Goal: Information Seeking & Learning: Find specific fact

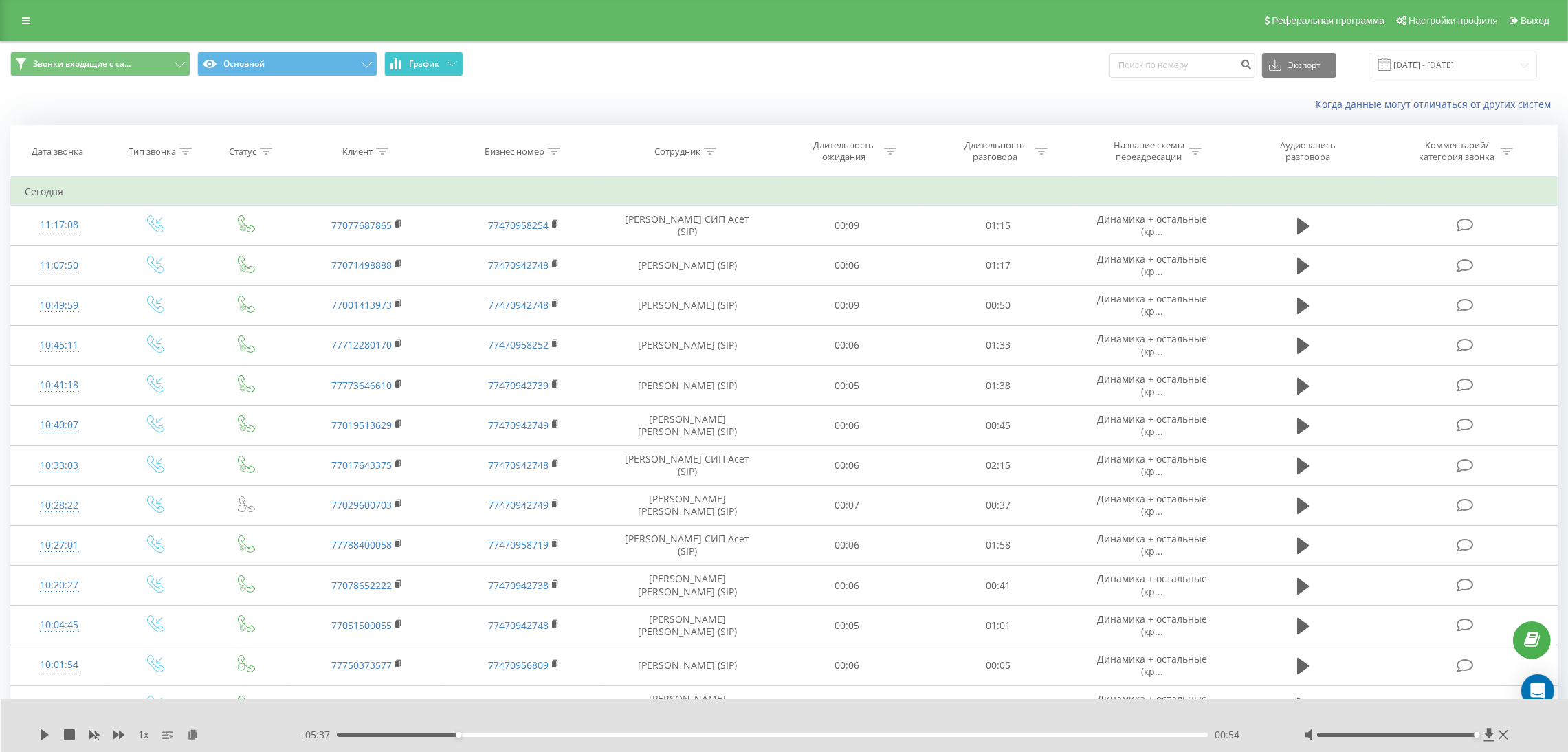
drag, startPoint x: 439, startPoint y: 66, endPoint x: 405, endPoint y: 74, distance: 34.9
click at [436, 66] on span "График" at bounding box center [424, 64] width 30 height 10
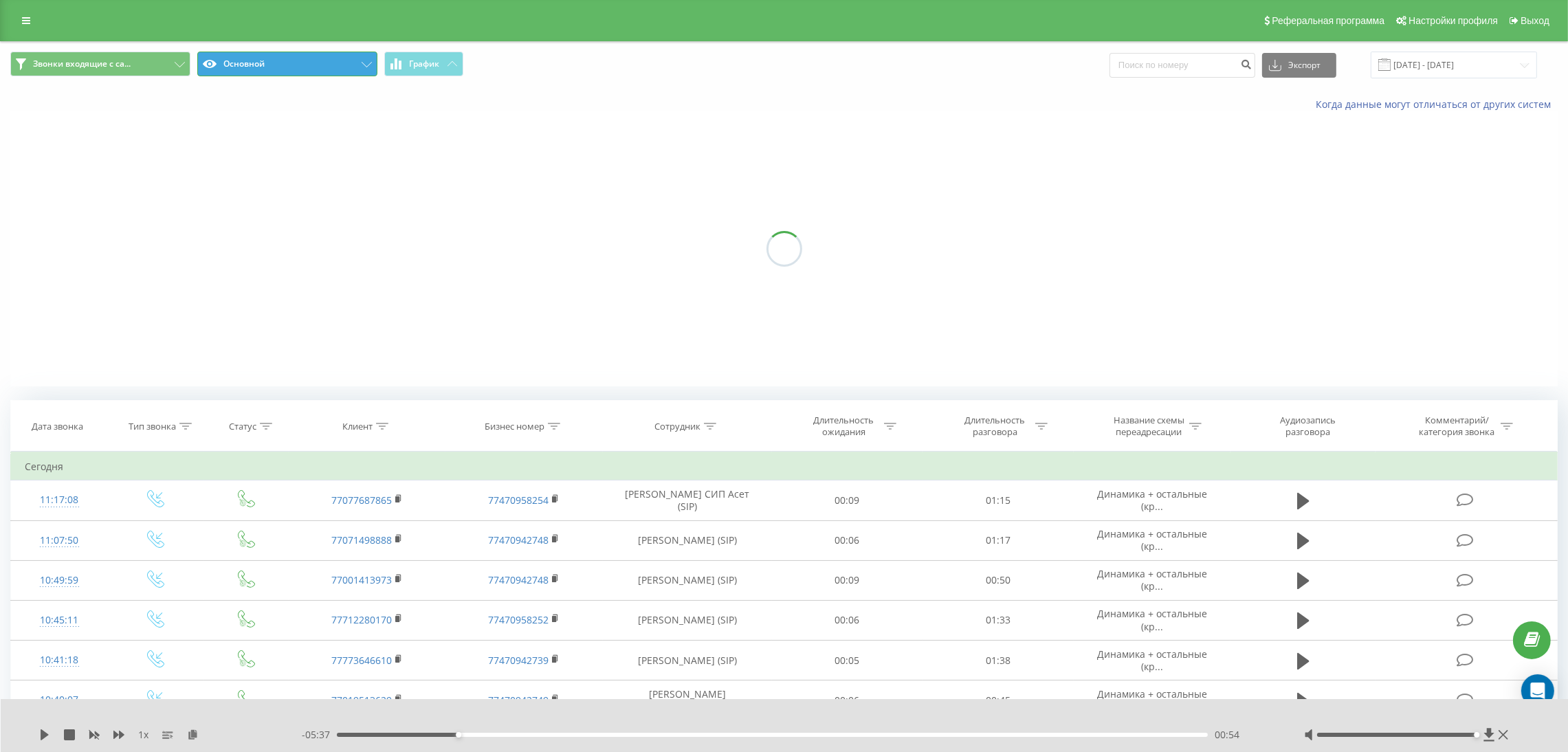
click at [343, 55] on button "Основной" at bounding box center [287, 64] width 180 height 25
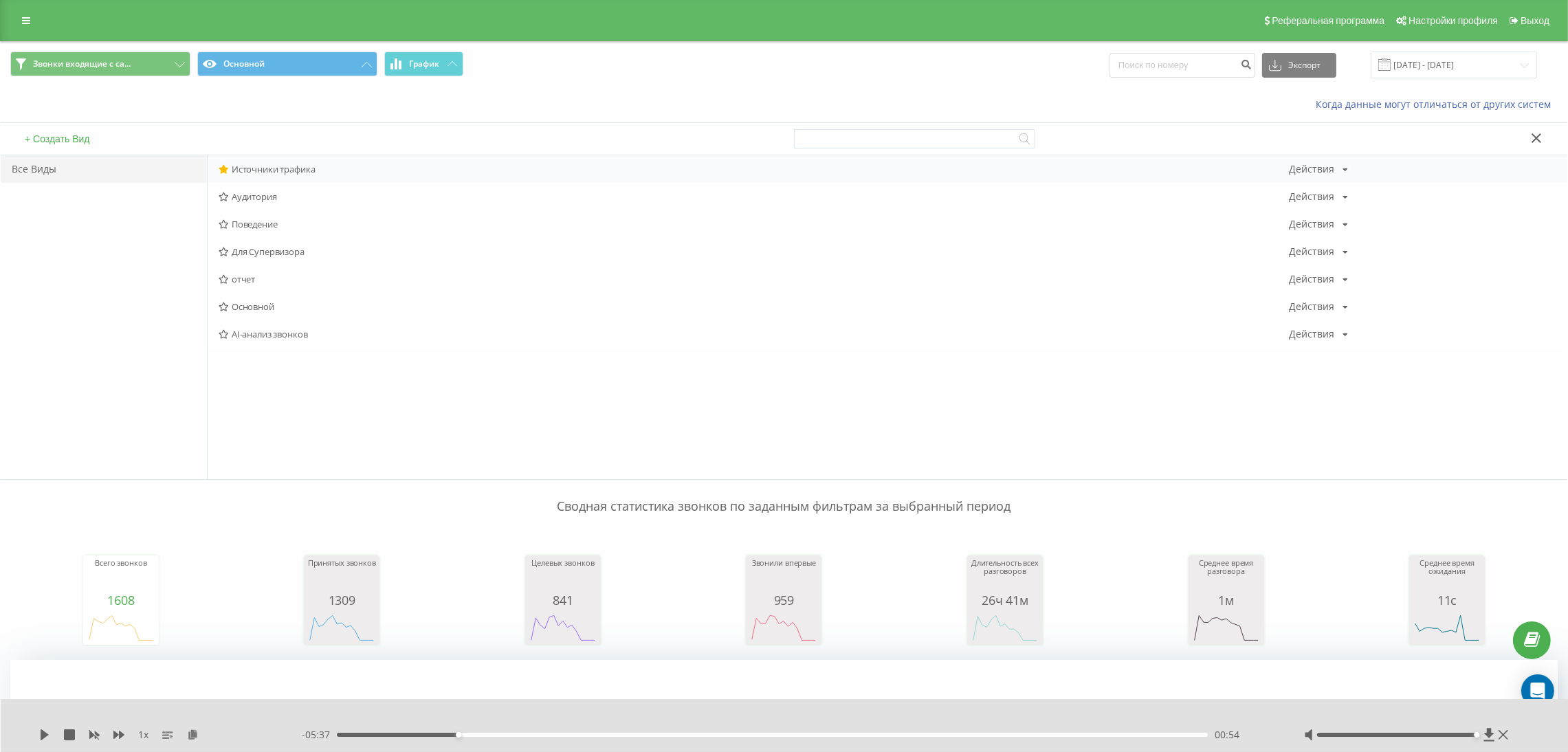
click at [282, 172] on span "Источники трафика" at bounding box center [754, 169] width 1070 height 10
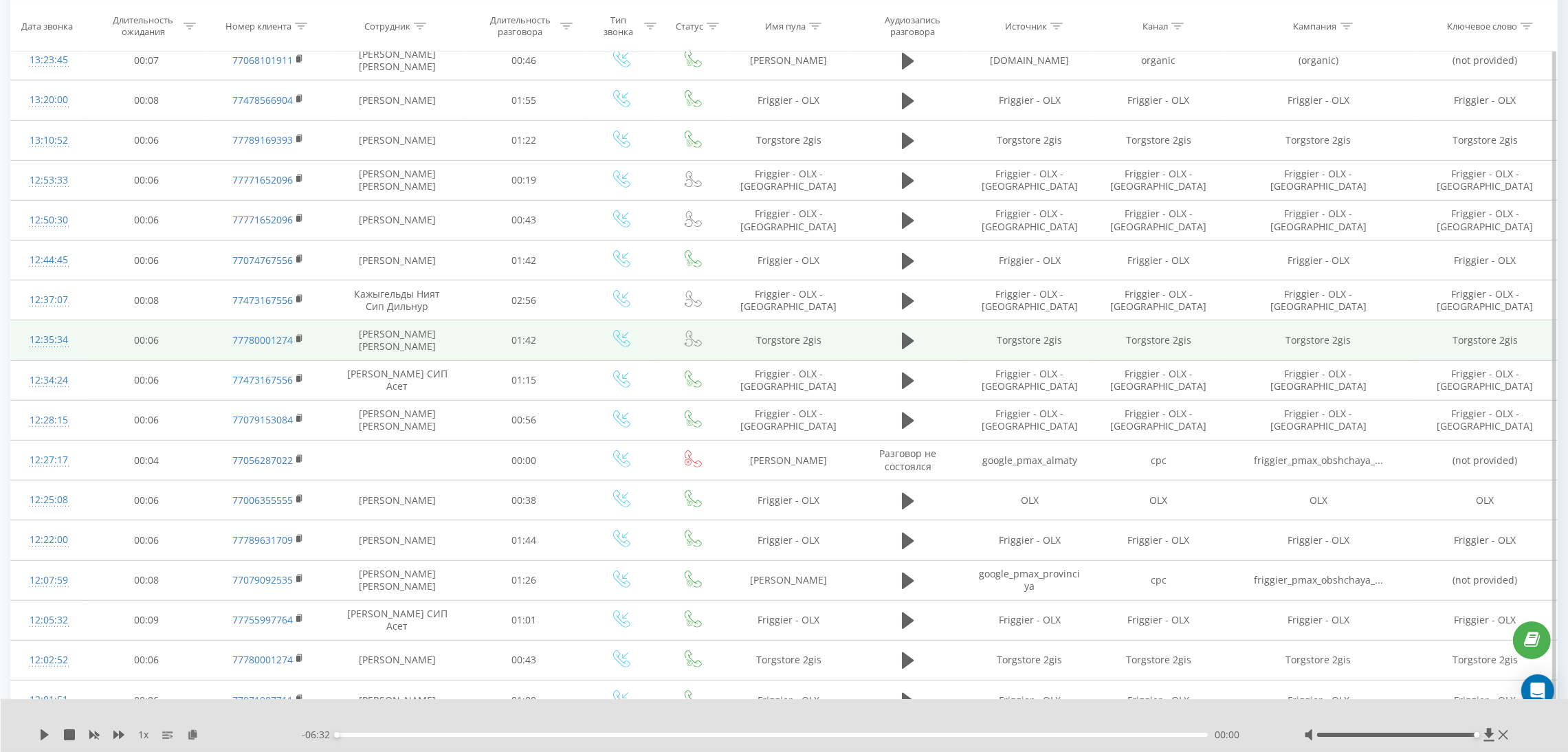
scroll to position [1134, 0]
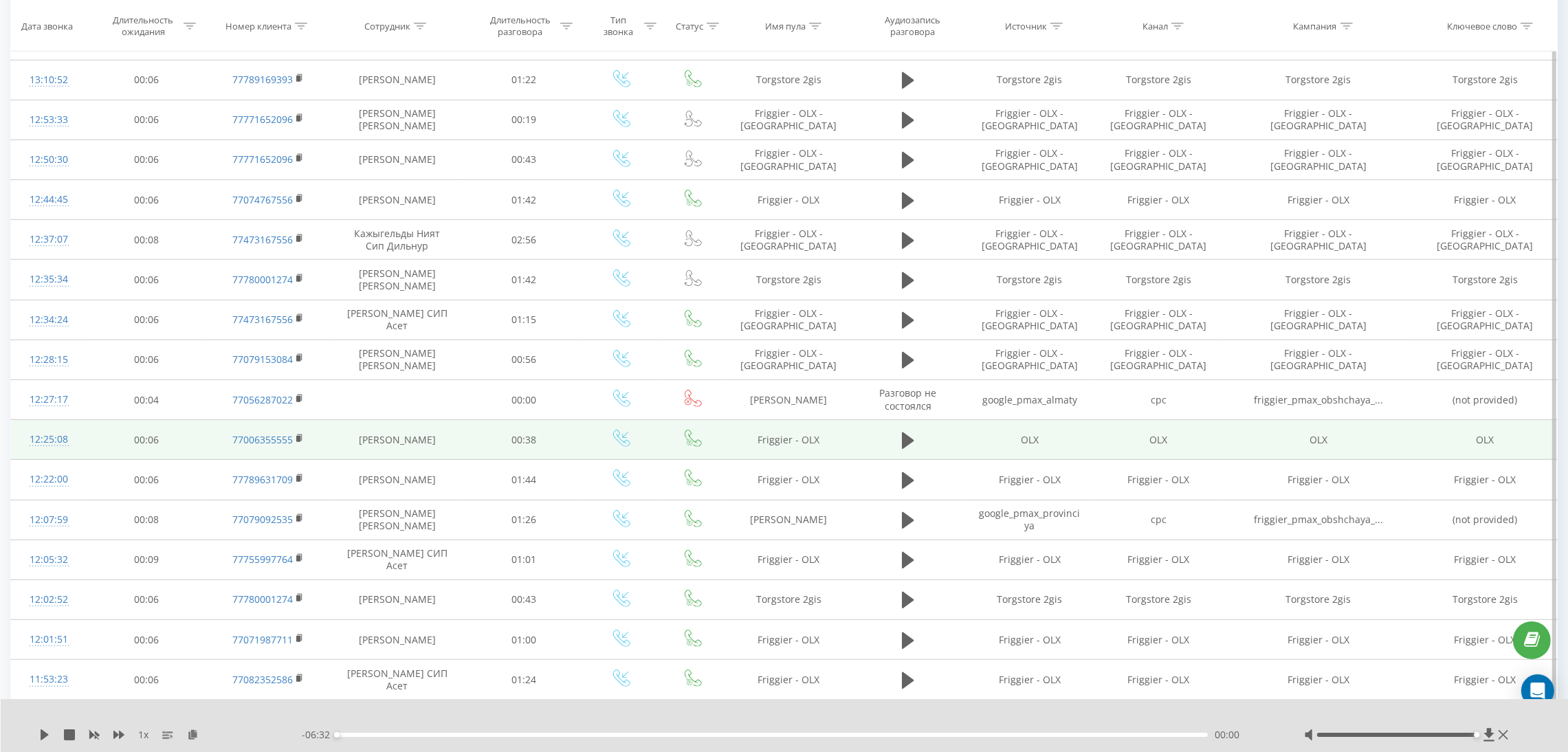
click at [919, 460] on td at bounding box center [908, 440] width 115 height 40
click at [903, 449] on icon at bounding box center [908, 441] width 12 height 16
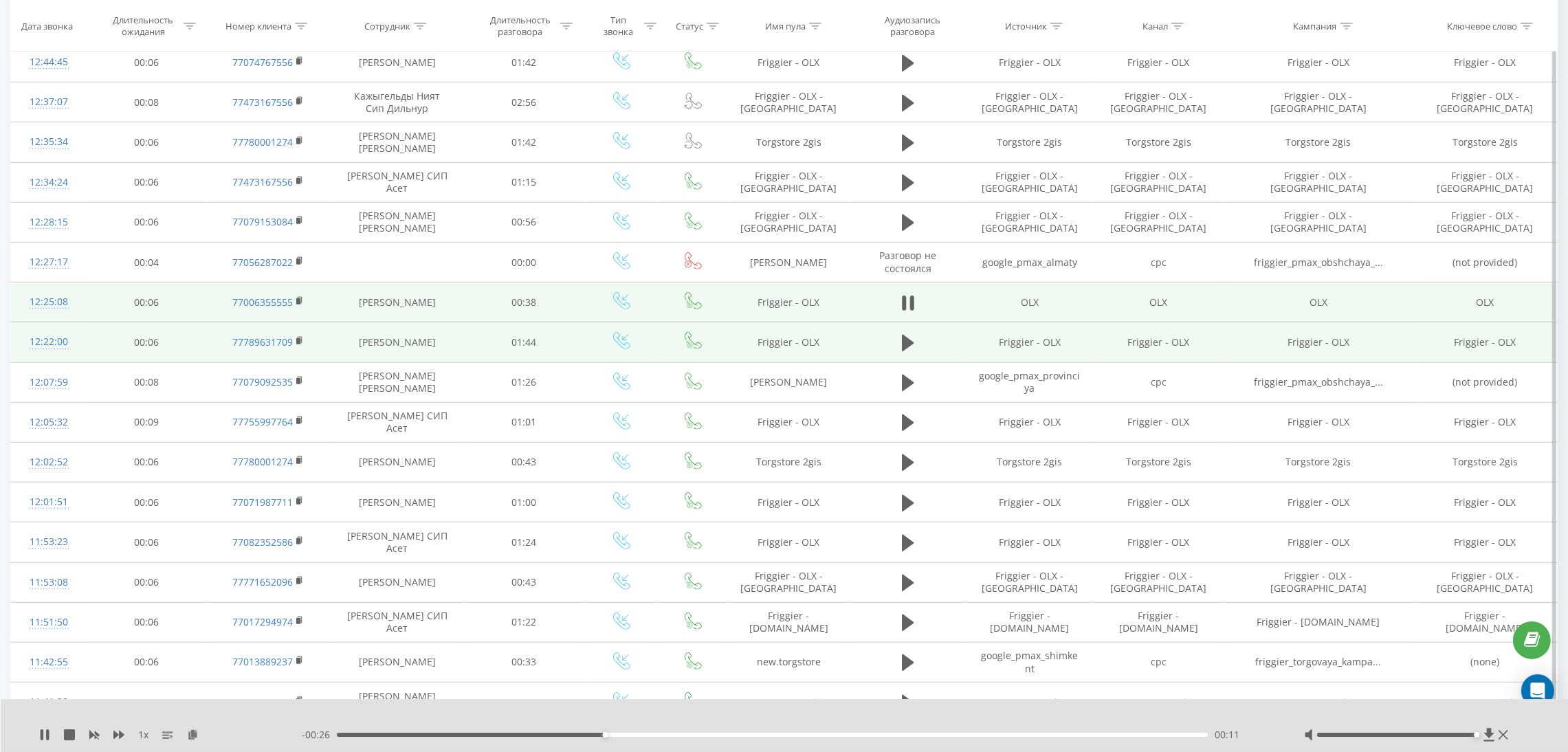
scroll to position [1238, 0]
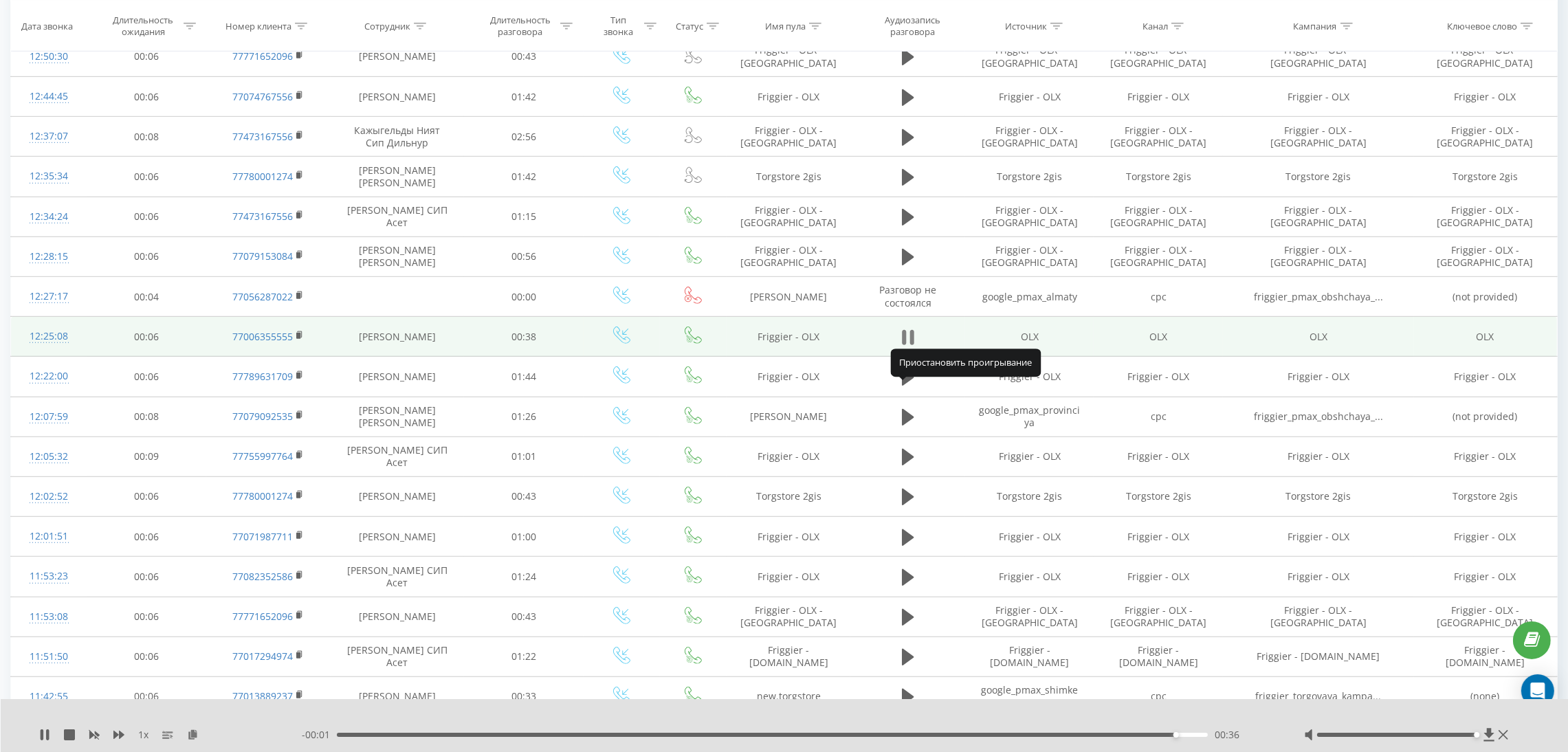
click at [908, 347] on icon at bounding box center [908, 338] width 12 height 20
click at [189, 731] on icon at bounding box center [193, 735] width 11 height 10
click at [1485, 731] on icon at bounding box center [1490, 735] width 11 height 14
click at [892, 357] on td at bounding box center [908, 337] width 115 height 40
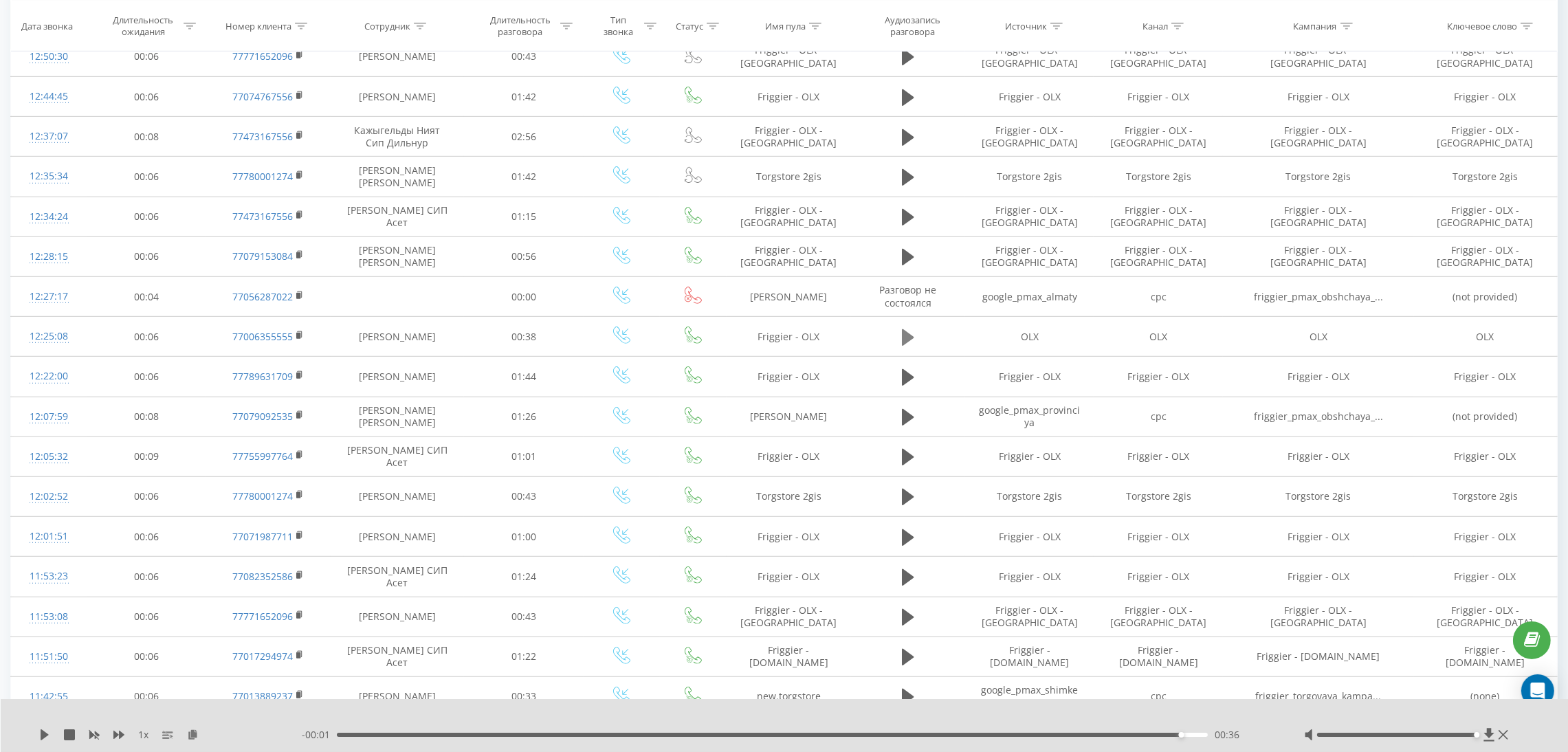
click at [902, 346] on icon at bounding box center [908, 338] width 12 height 16
click at [908, 347] on icon at bounding box center [908, 338] width 12 height 20
click at [903, 346] on icon at bounding box center [908, 338] width 12 height 16
click at [902, 347] on icon at bounding box center [908, 338] width 12 height 20
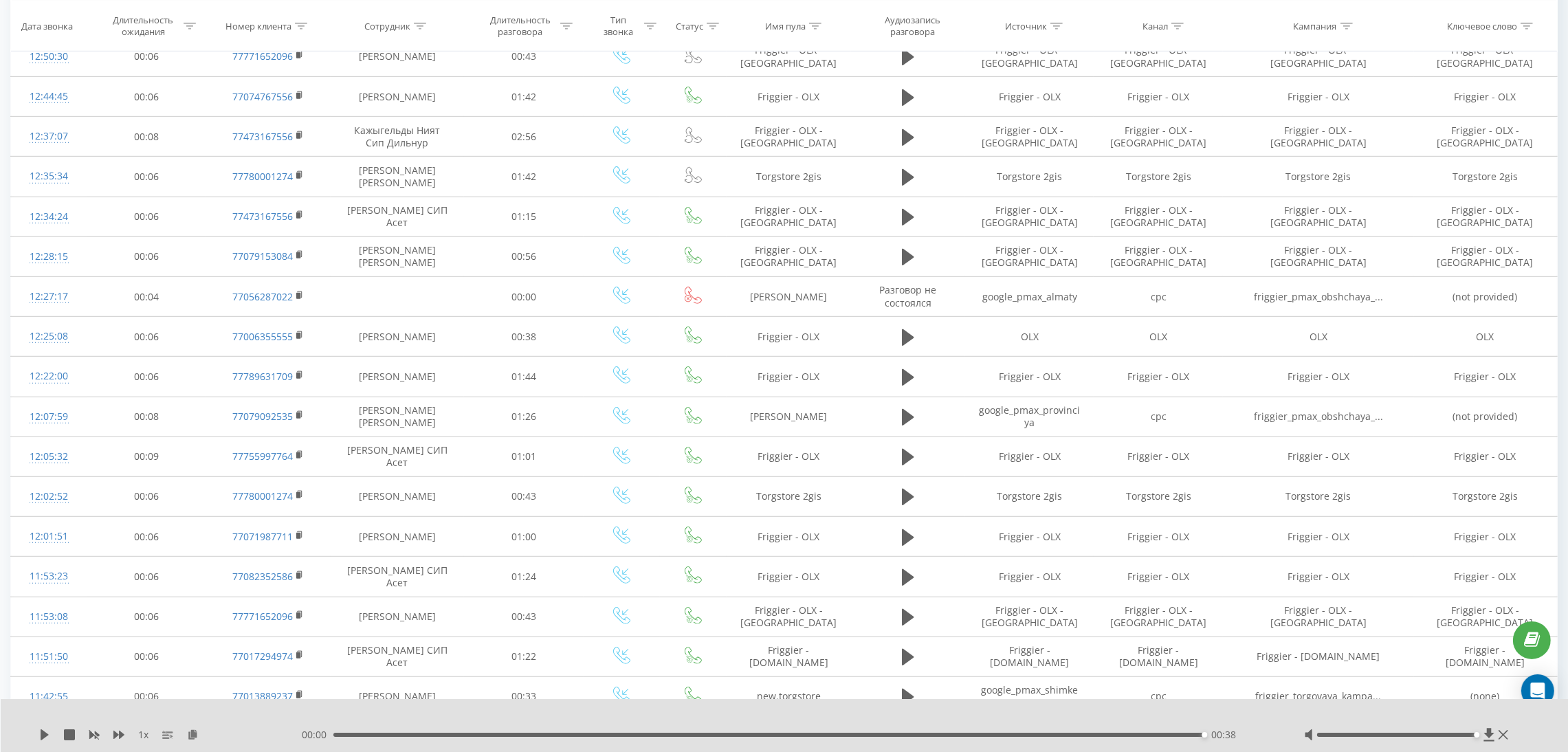
click at [902, 347] on icon at bounding box center [908, 338] width 12 height 20
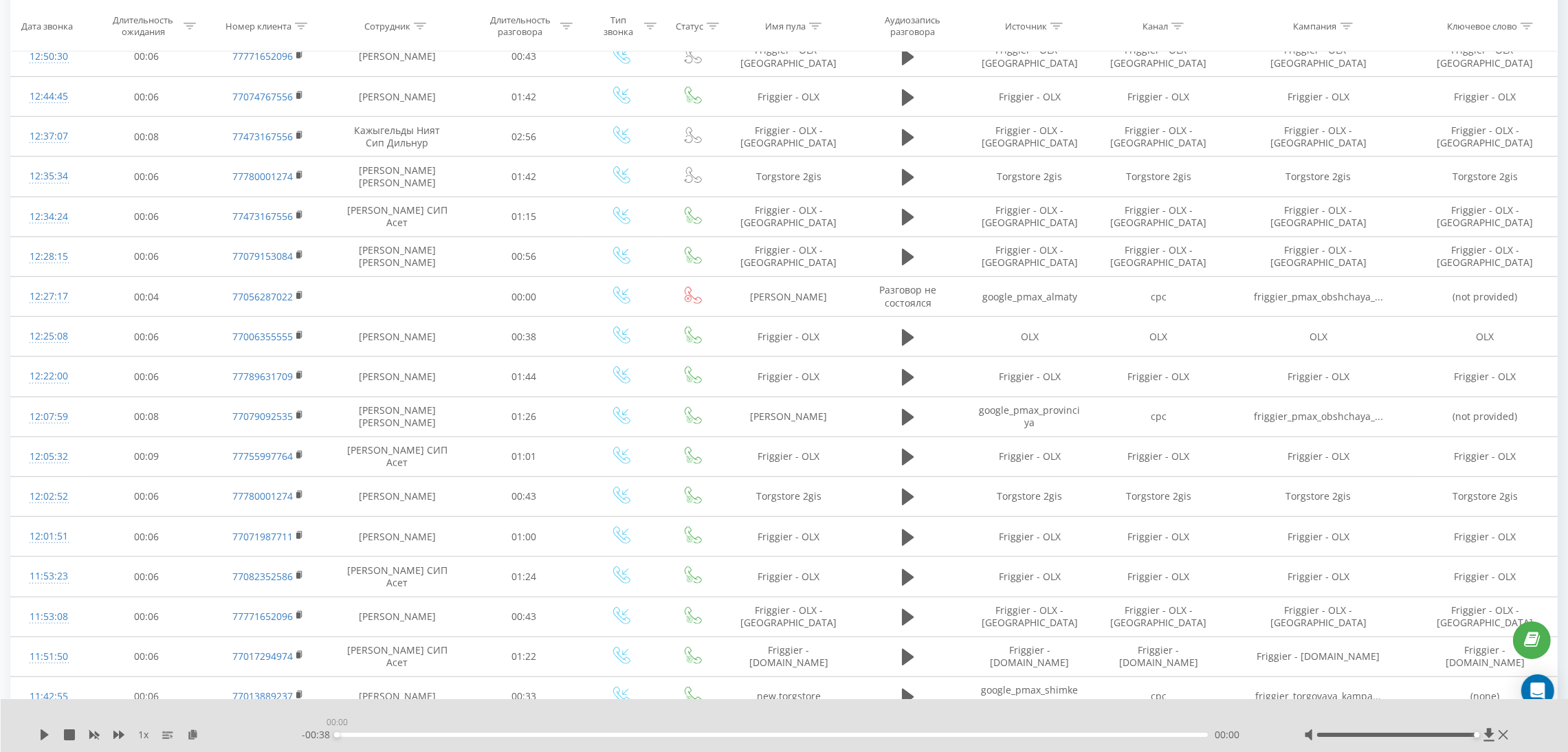
drag, startPoint x: 1205, startPoint y: 736, endPoint x: 308, endPoint y: 744, distance: 897.0
click at [324, 745] on div "1 x - 00:38 00:00 00:00" at bounding box center [784, 726] width 1568 height 53
click at [44, 734] on icon at bounding box center [45, 735] width 8 height 11
click at [978, 714] on div at bounding box center [775, 717] width 1178 height 16
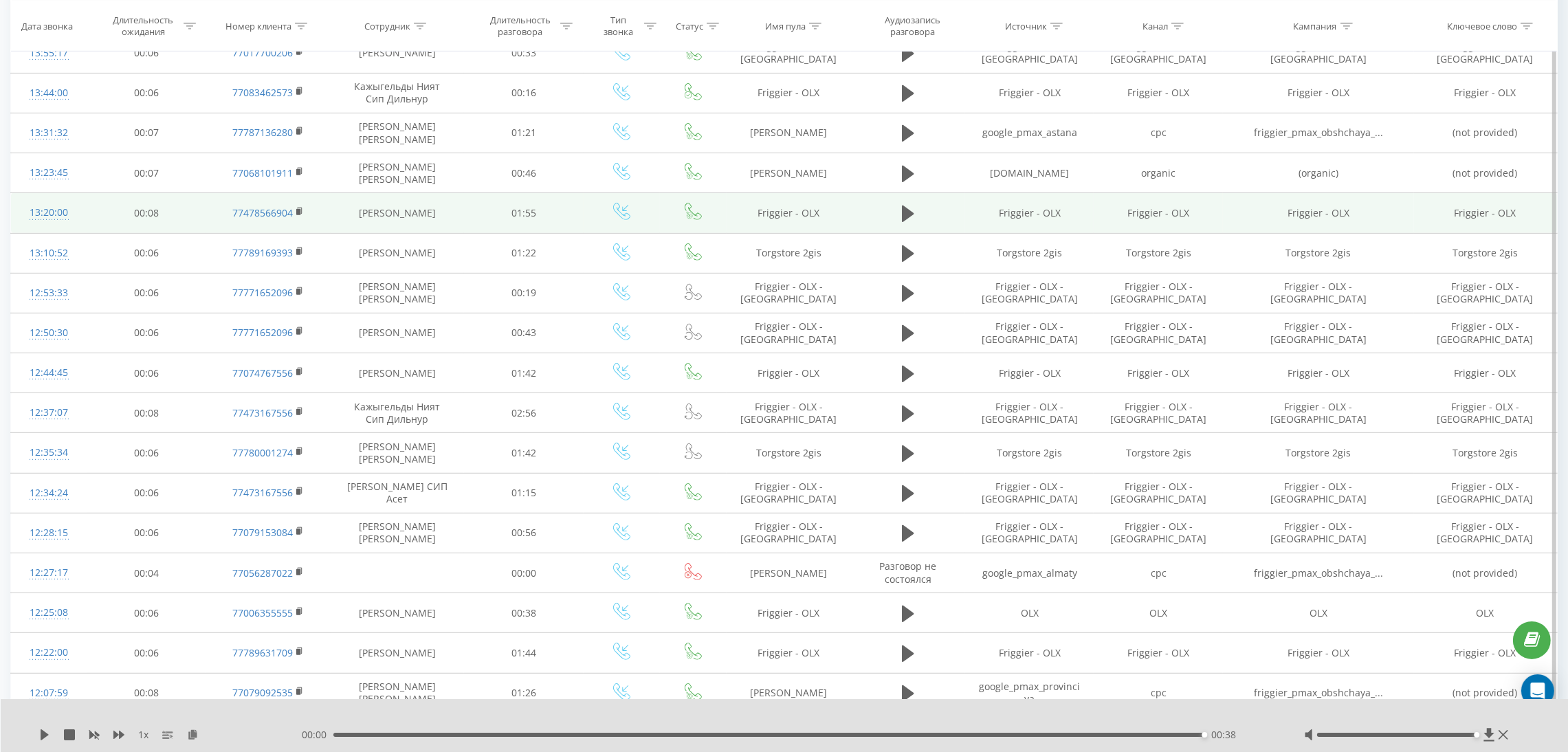
scroll to position [928, 0]
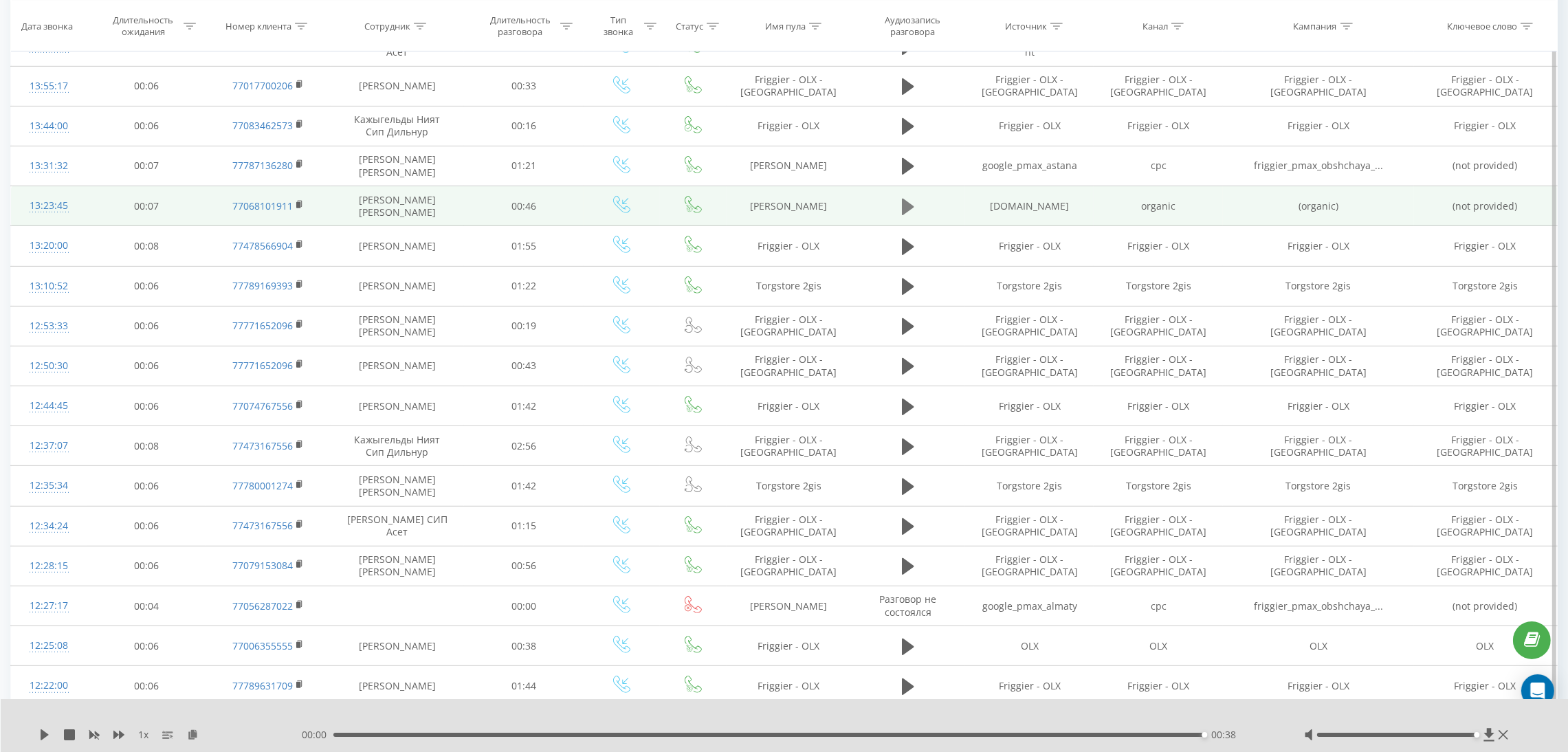
click at [913, 217] on icon at bounding box center [908, 207] width 12 height 20
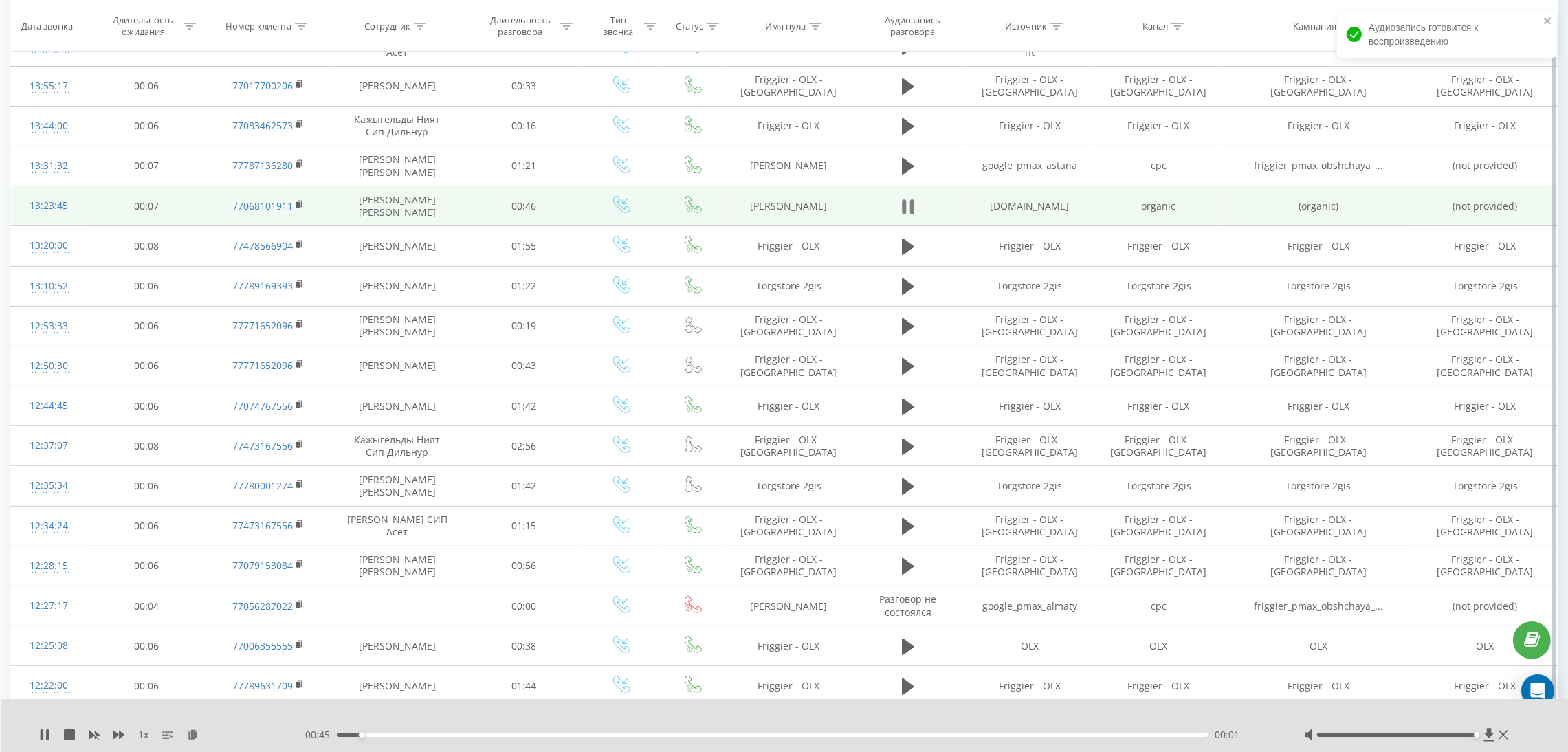
click at [903, 215] on icon at bounding box center [904, 207] width 4 height 16
click at [903, 215] on icon at bounding box center [908, 207] width 12 height 16
click at [900, 217] on button at bounding box center [908, 207] width 20 height 20
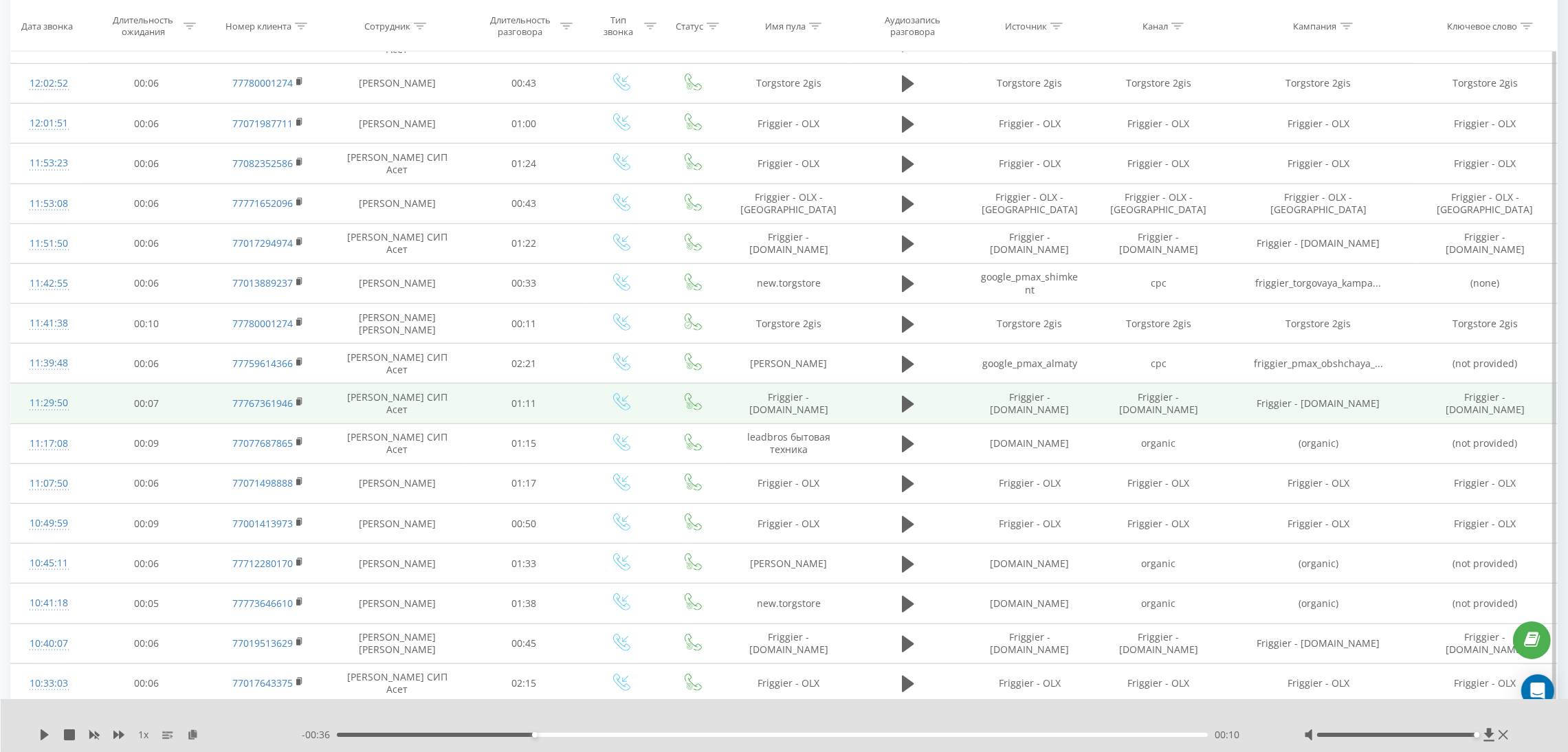
scroll to position [1754, 0]
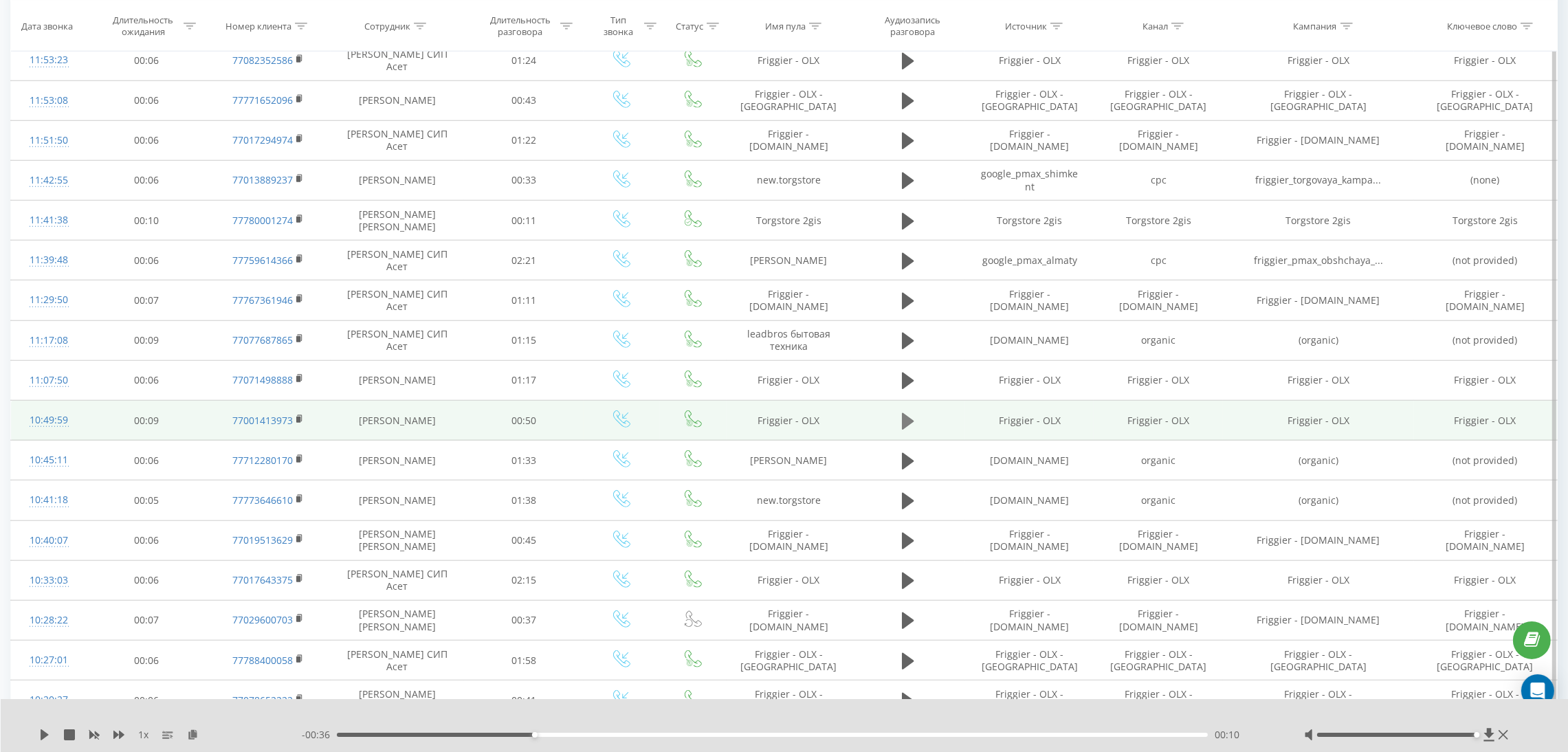
click at [906, 432] on icon at bounding box center [908, 422] width 12 height 20
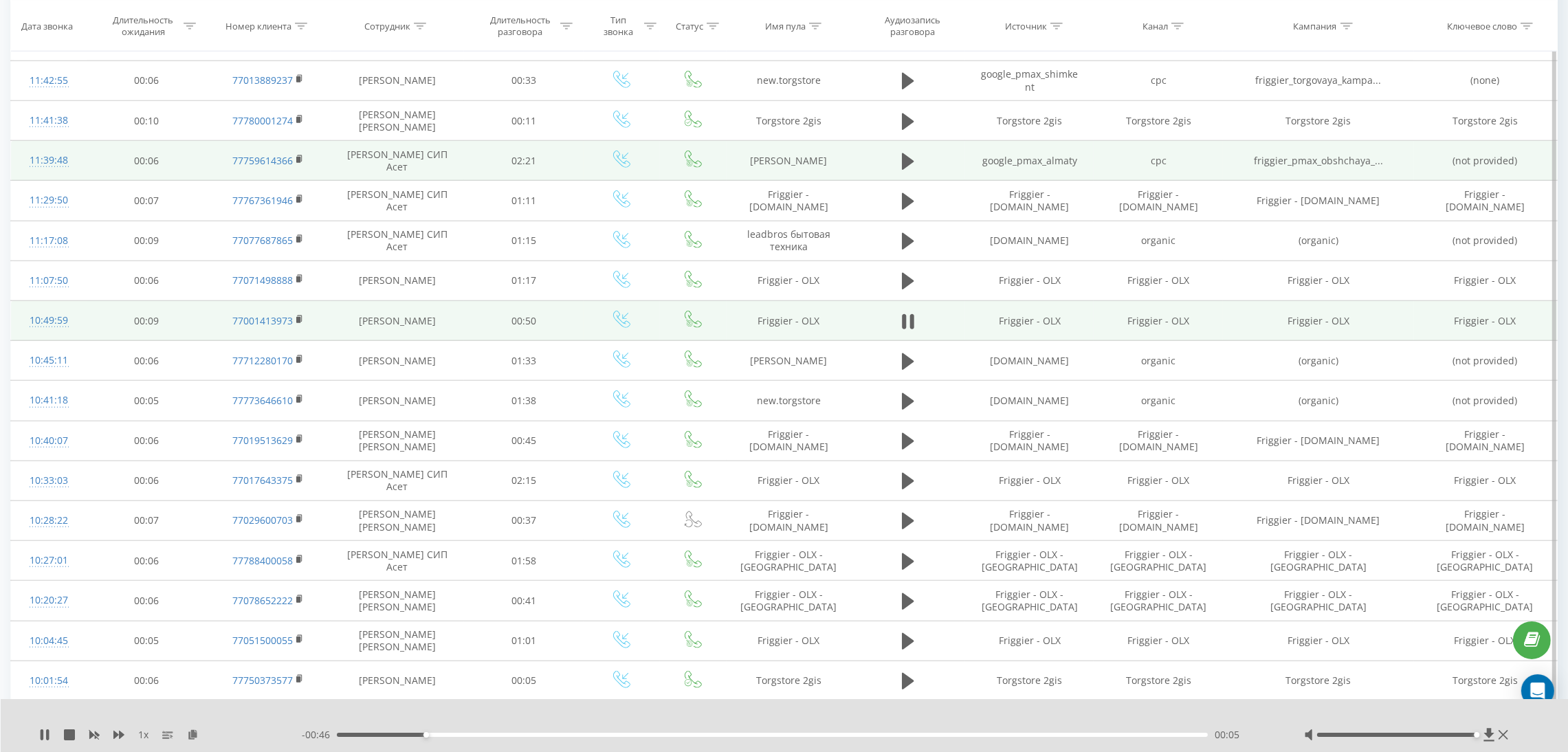
scroll to position [1856, 0]
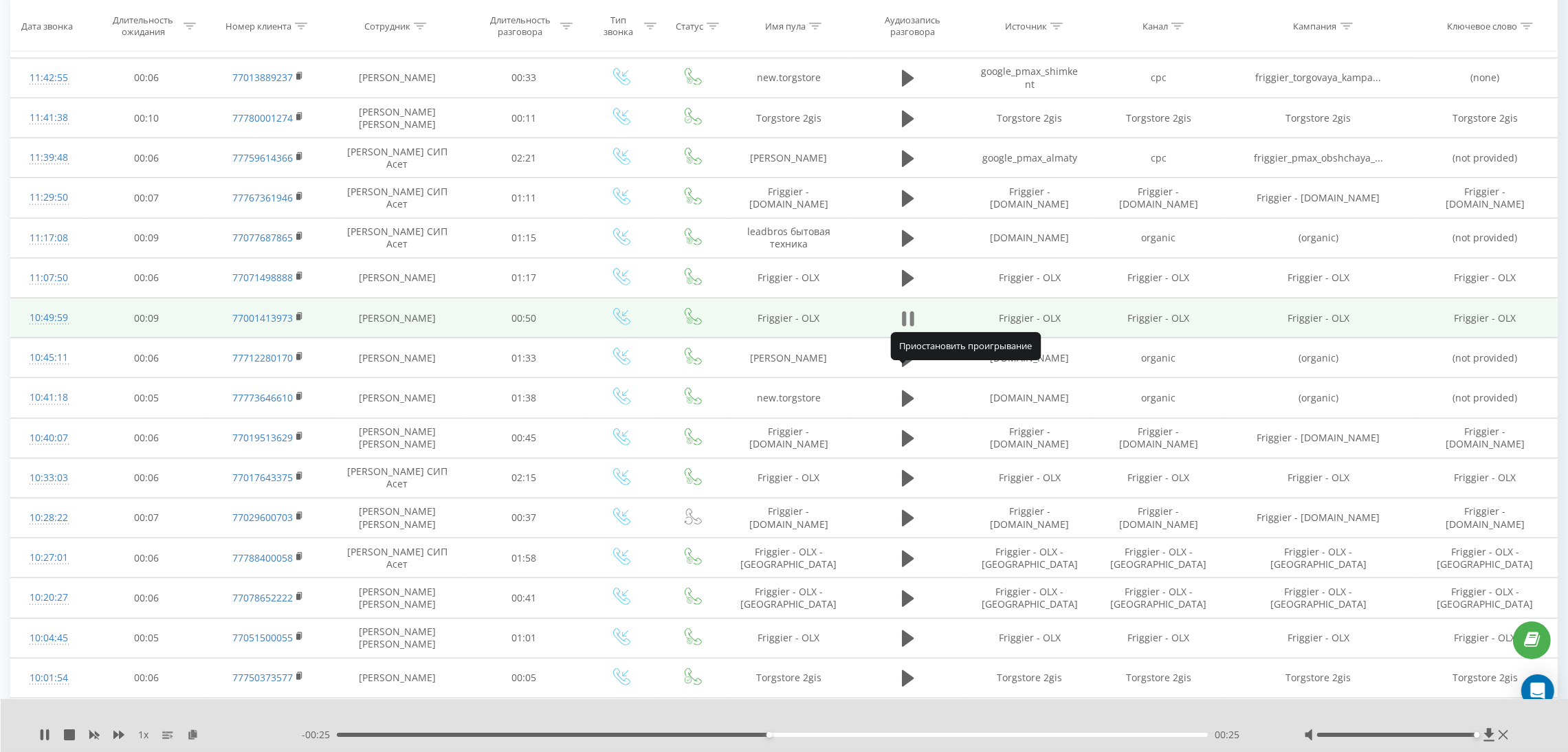
click at [906, 329] on icon at bounding box center [908, 320] width 12 height 20
click at [906, 327] on icon at bounding box center [908, 318] width 12 height 16
click at [906, 329] on icon at bounding box center [908, 320] width 12 height 20
click at [665, 733] on div "00:27" at bounding box center [772, 735] width 871 height 4
click at [42, 728] on div "1 x" at bounding box center [170, 735] width 262 height 14
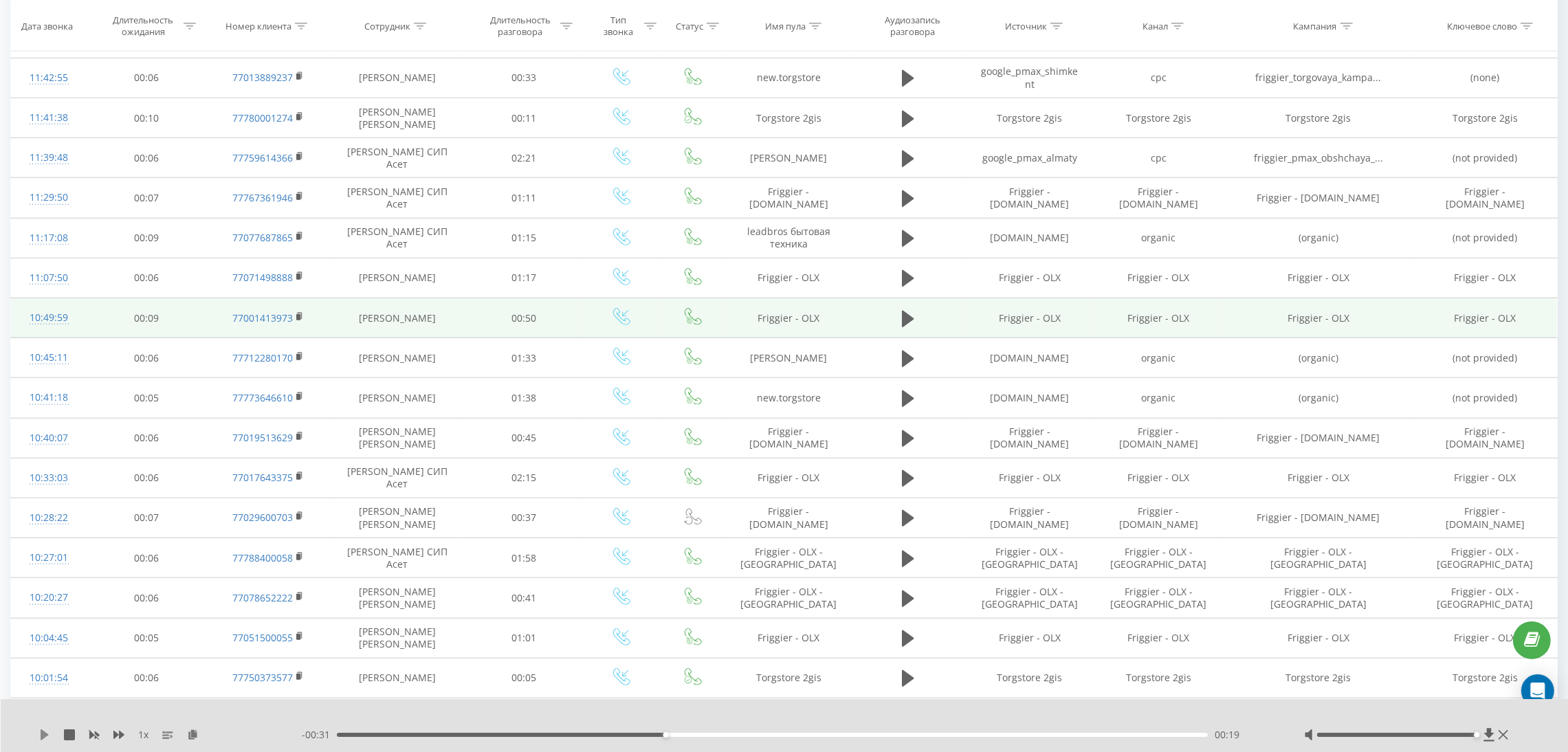
click at [42, 731] on icon at bounding box center [45, 735] width 8 height 11
click at [42, 731] on icon at bounding box center [42, 735] width 2 height 11
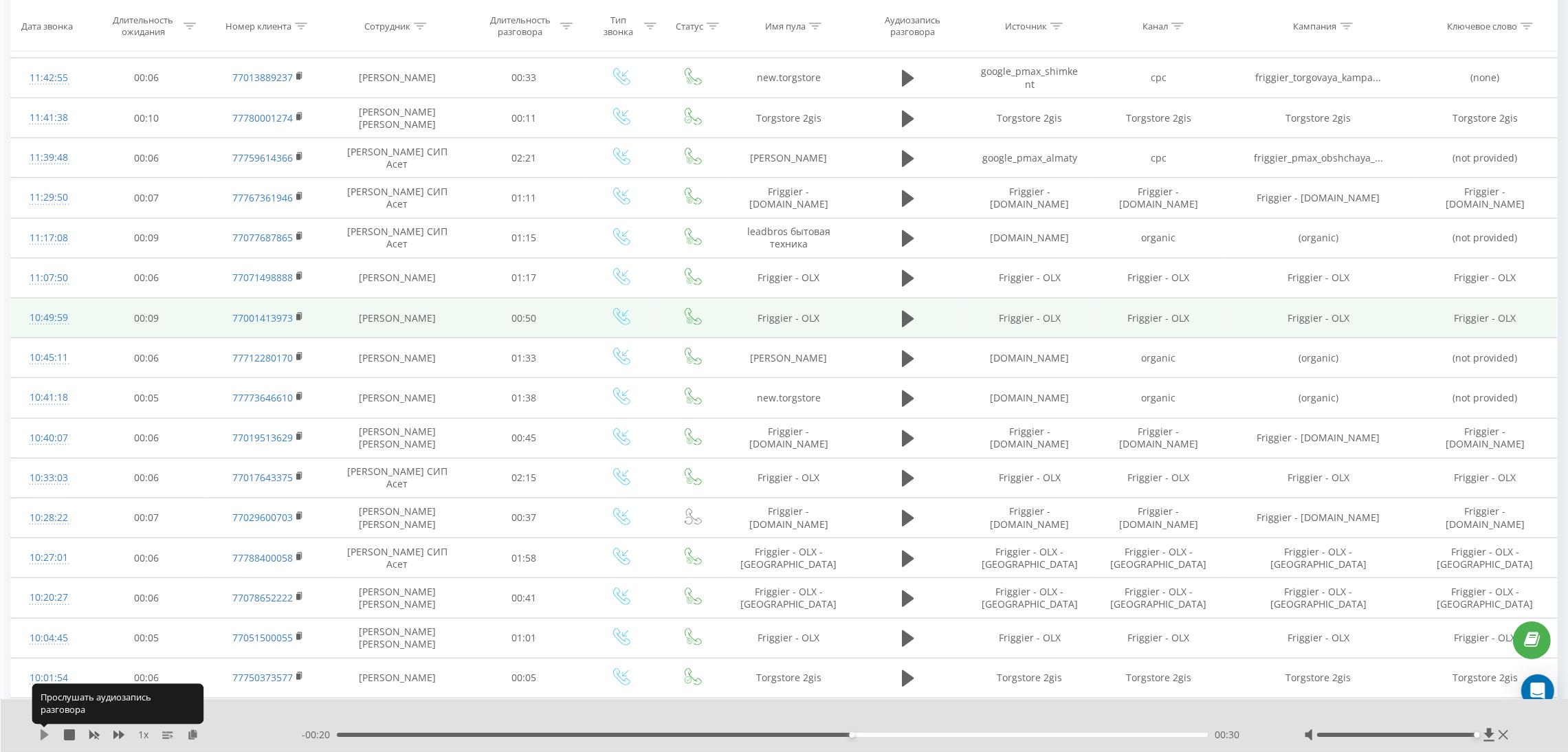
click at [42, 731] on icon at bounding box center [45, 735] width 8 height 11
click at [42, 731] on icon at bounding box center [42, 735] width 2 height 11
click at [42, 731] on icon at bounding box center [45, 735] width 8 height 11
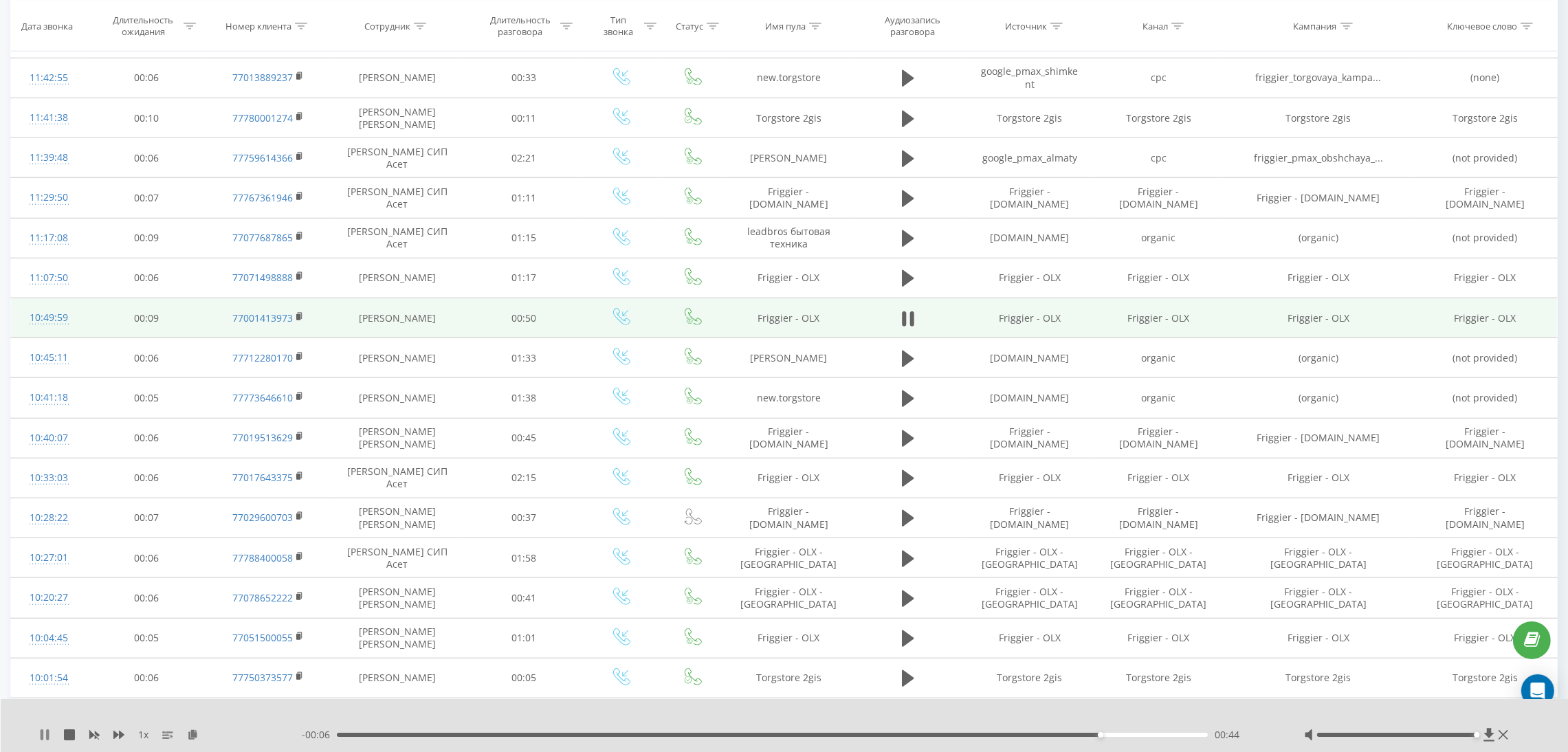
click at [47, 734] on icon at bounding box center [47, 735] width 2 height 11
click at [47, 734] on icon at bounding box center [44, 735] width 11 height 11
click at [46, 732] on icon at bounding box center [47, 735] width 2 height 11
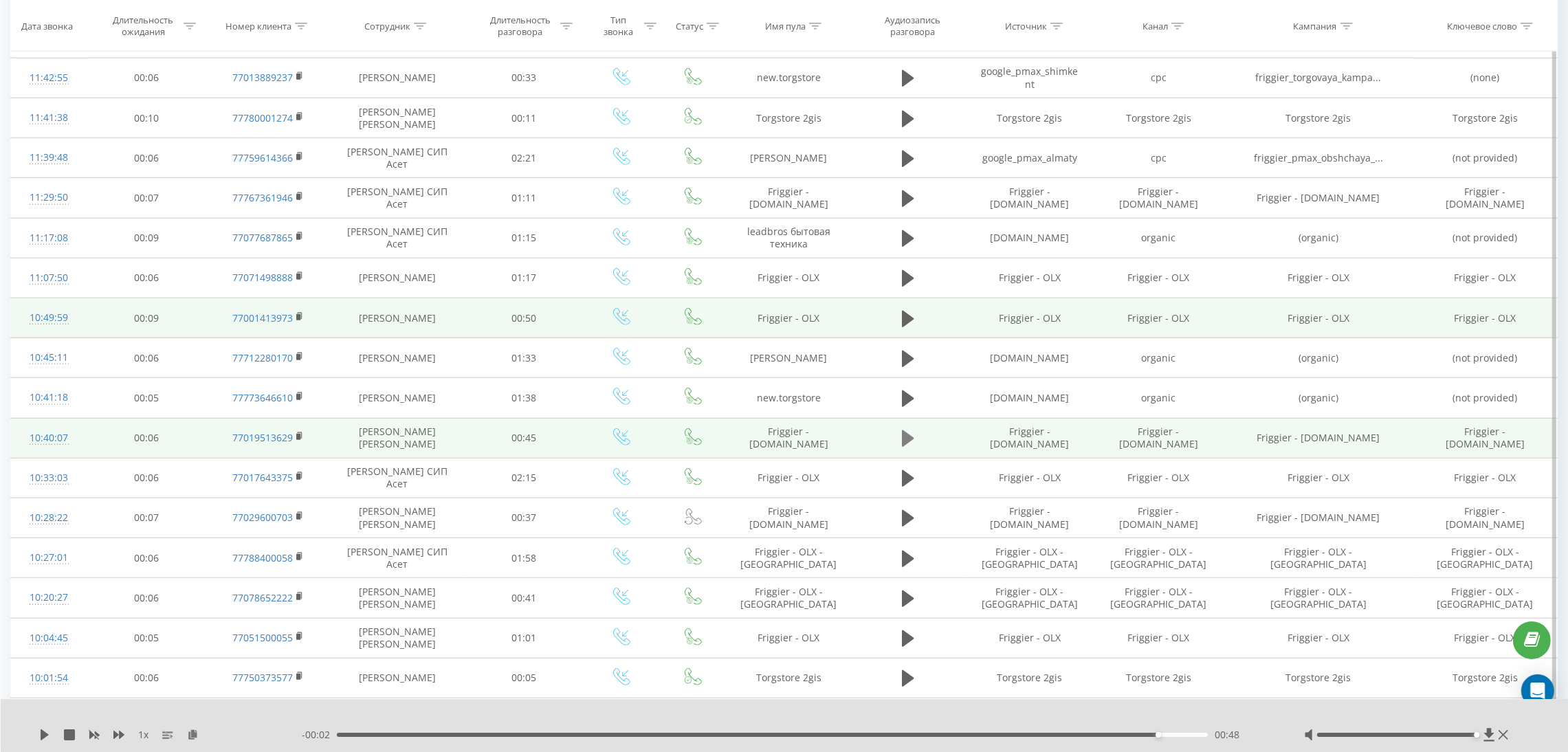
click at [908, 447] on icon at bounding box center [908, 439] width 12 height 16
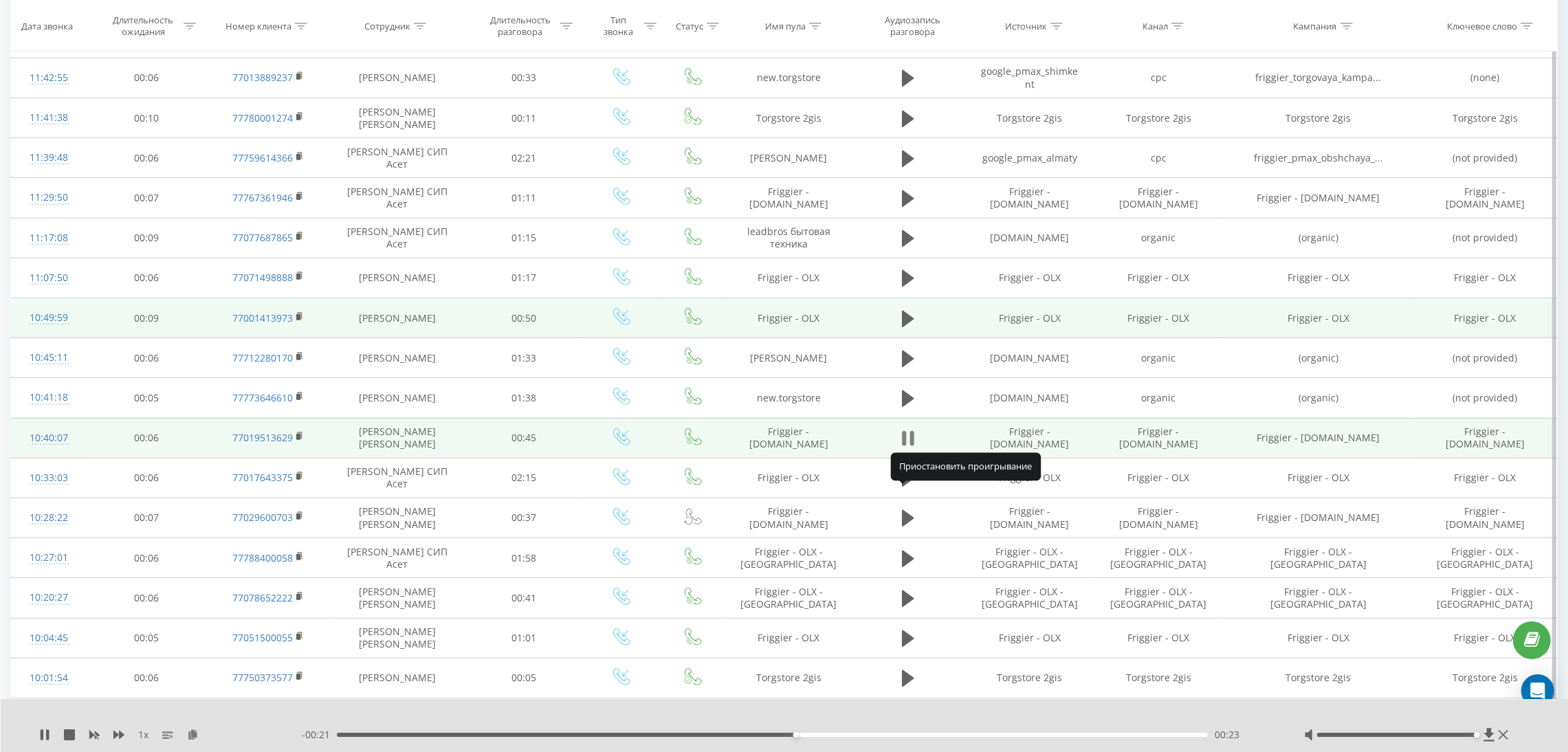
click at [907, 449] on icon at bounding box center [908, 439] width 12 height 20
click at [909, 449] on icon at bounding box center [908, 439] width 12 height 20
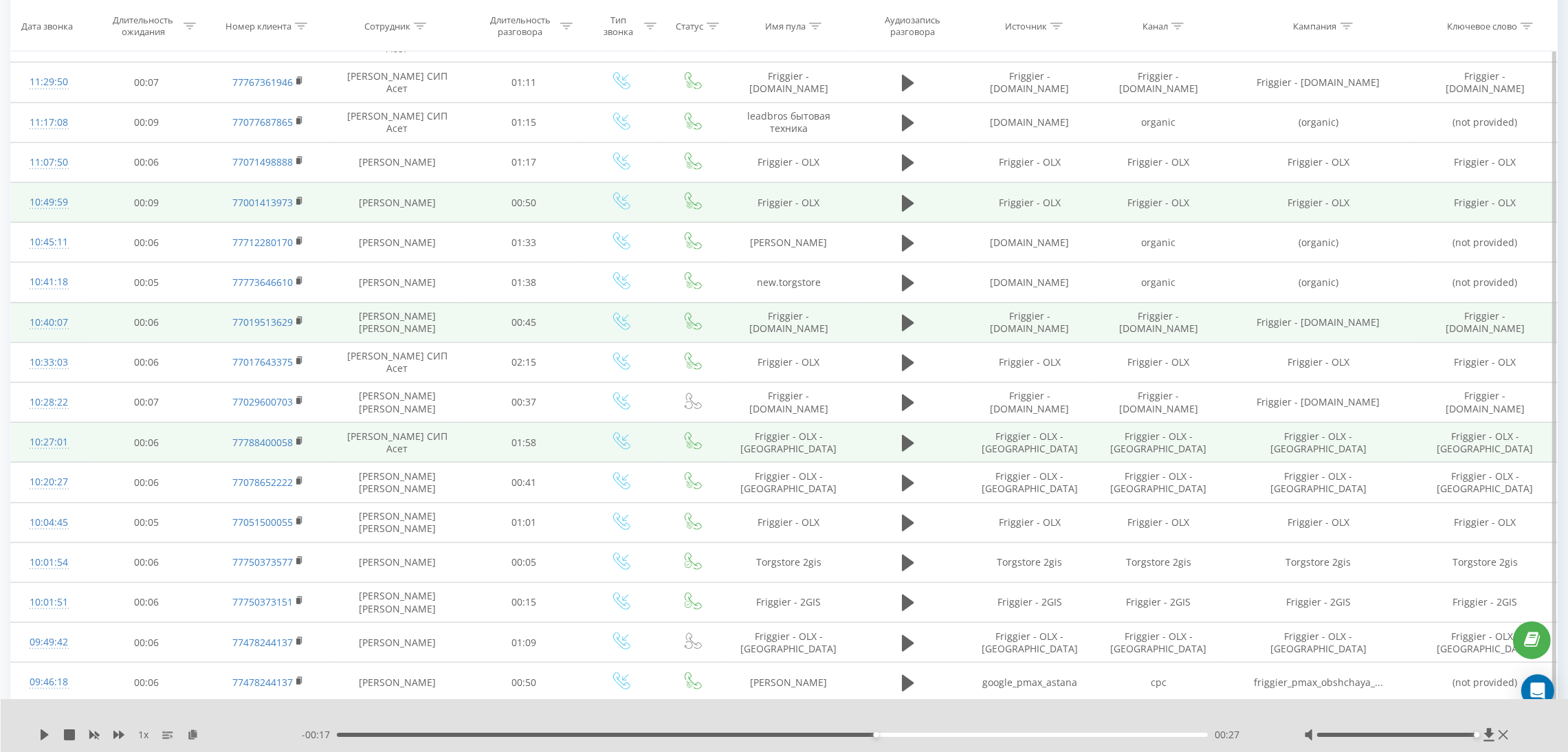
scroll to position [2062, 0]
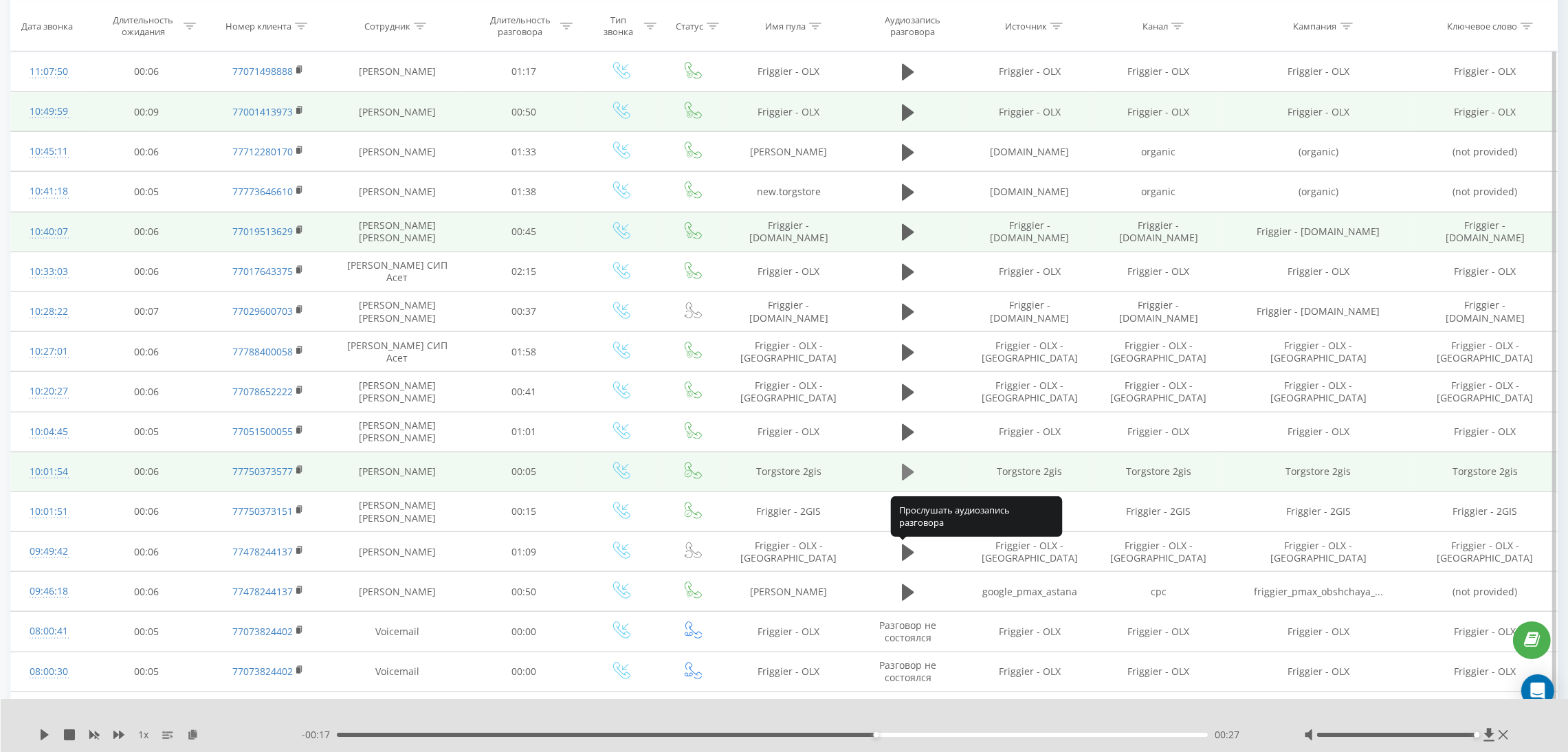
click at [899, 483] on button at bounding box center [908, 472] width 20 height 20
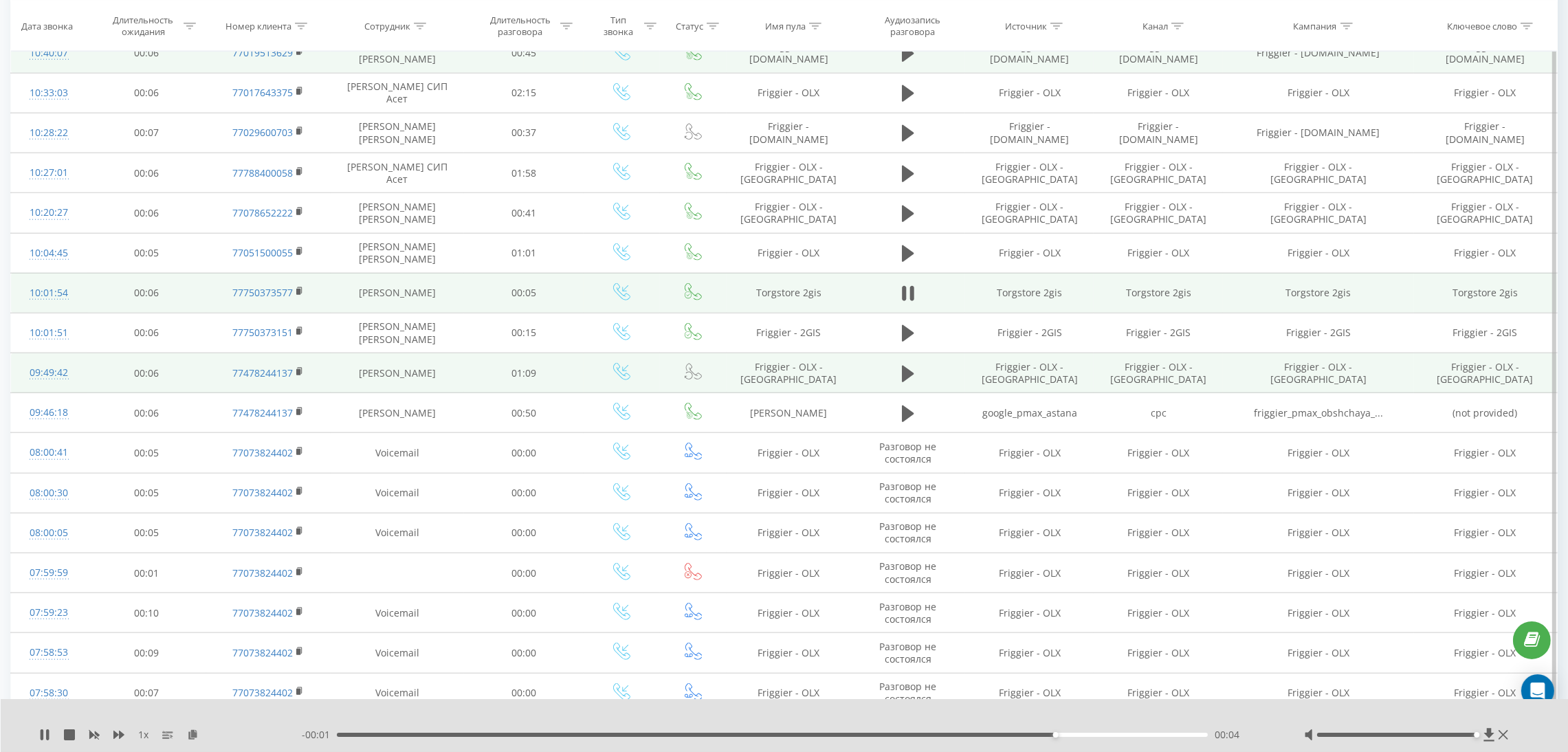
scroll to position [2269, 0]
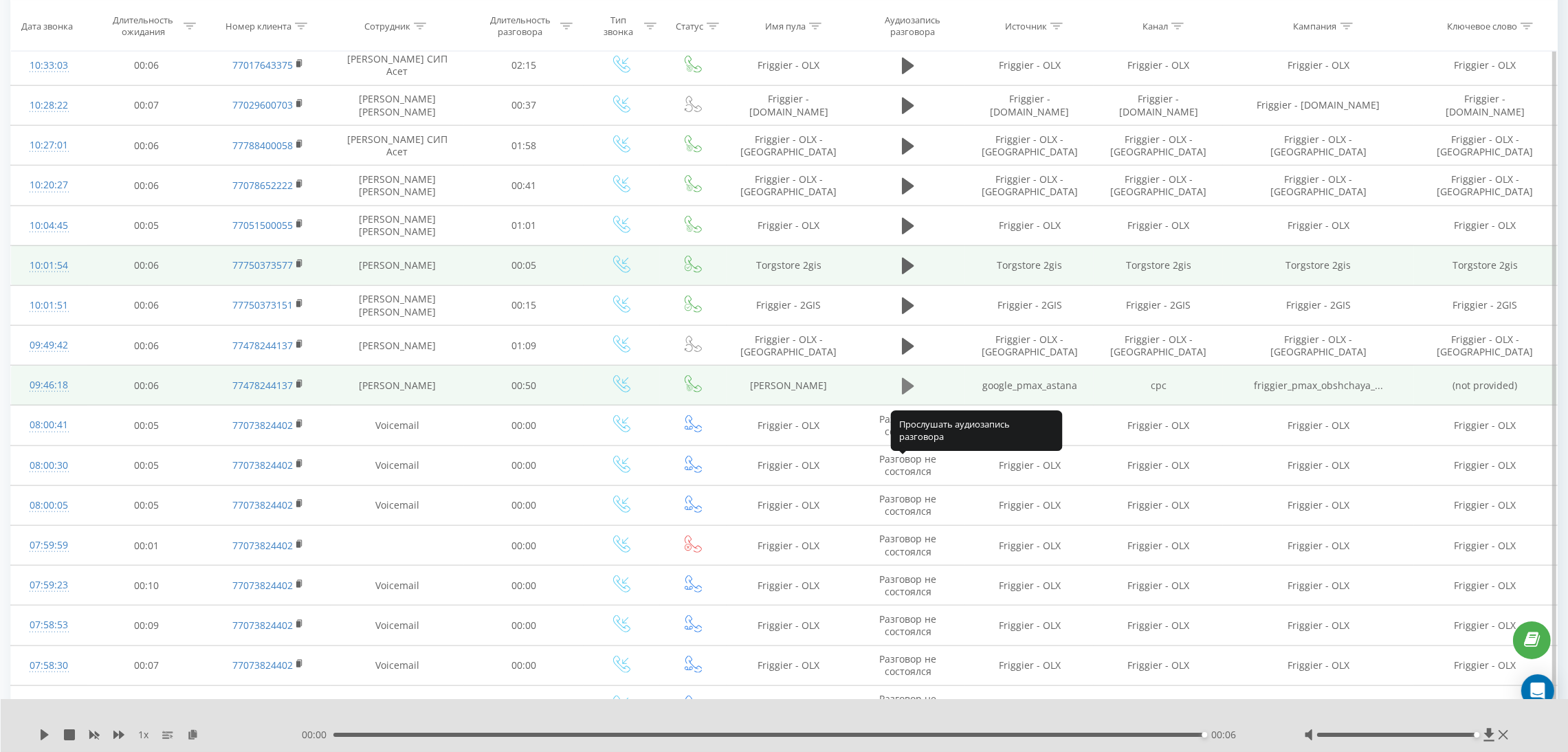
click at [903, 395] on icon at bounding box center [908, 387] width 12 height 16
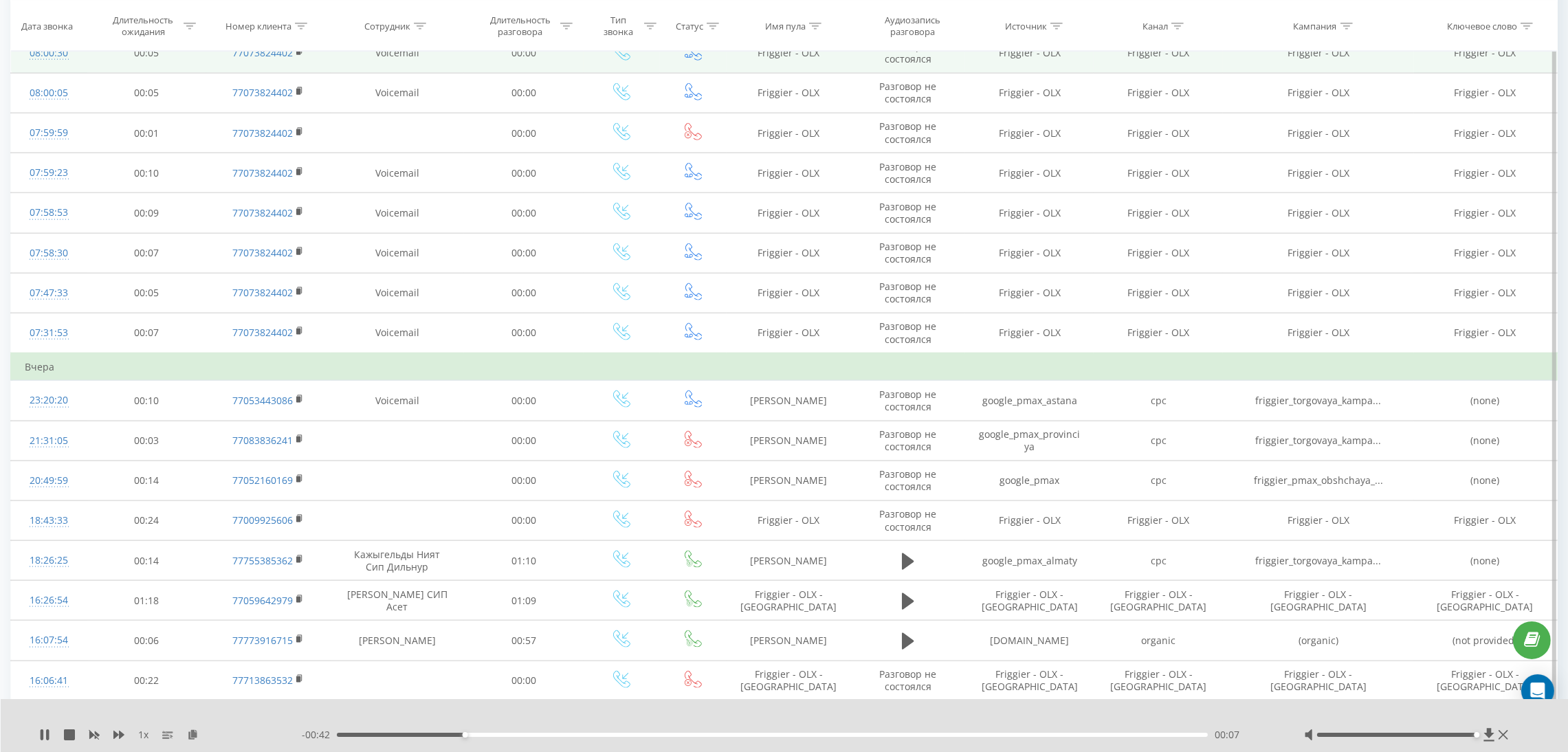
scroll to position [2475, 0]
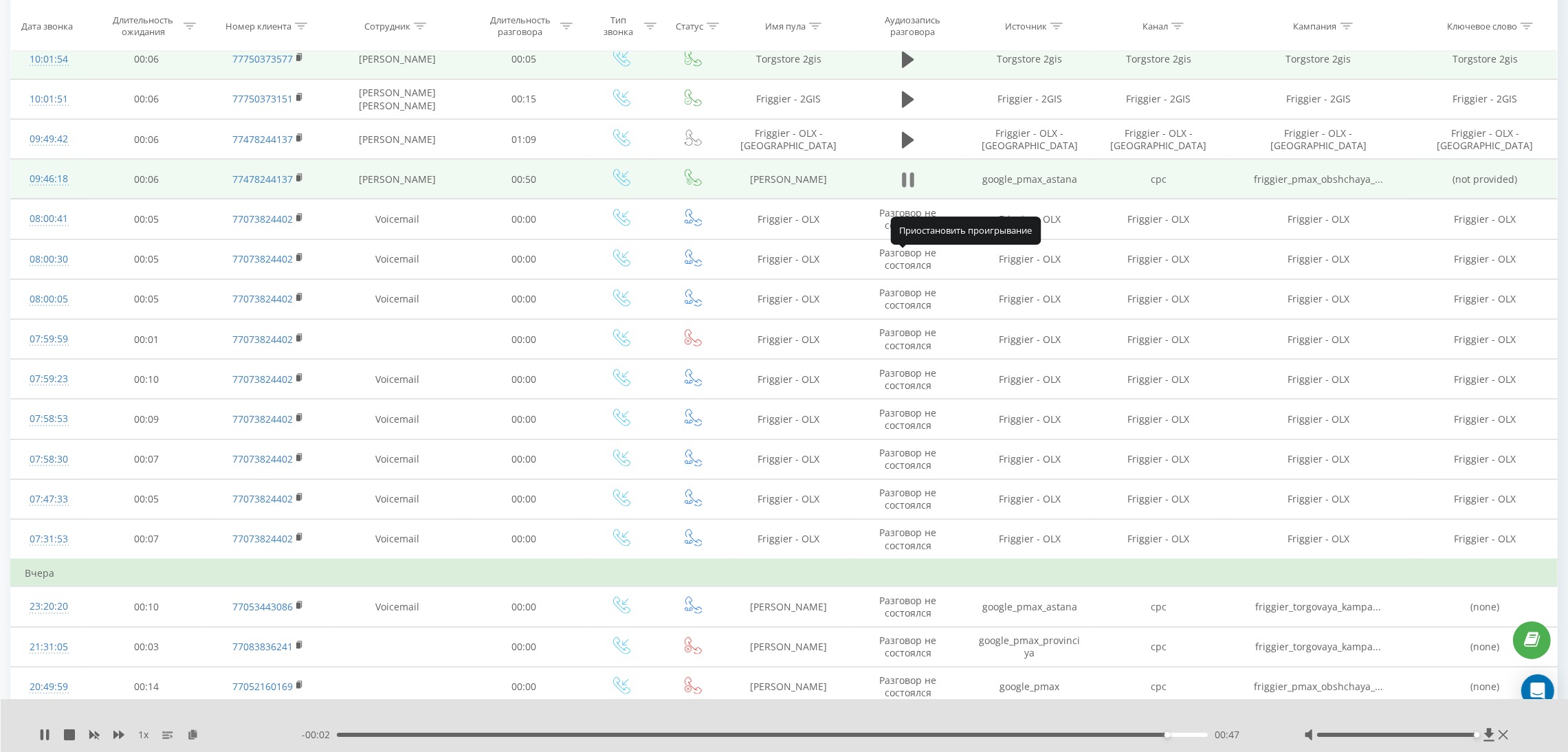
click at [906, 190] on icon at bounding box center [908, 181] width 12 height 20
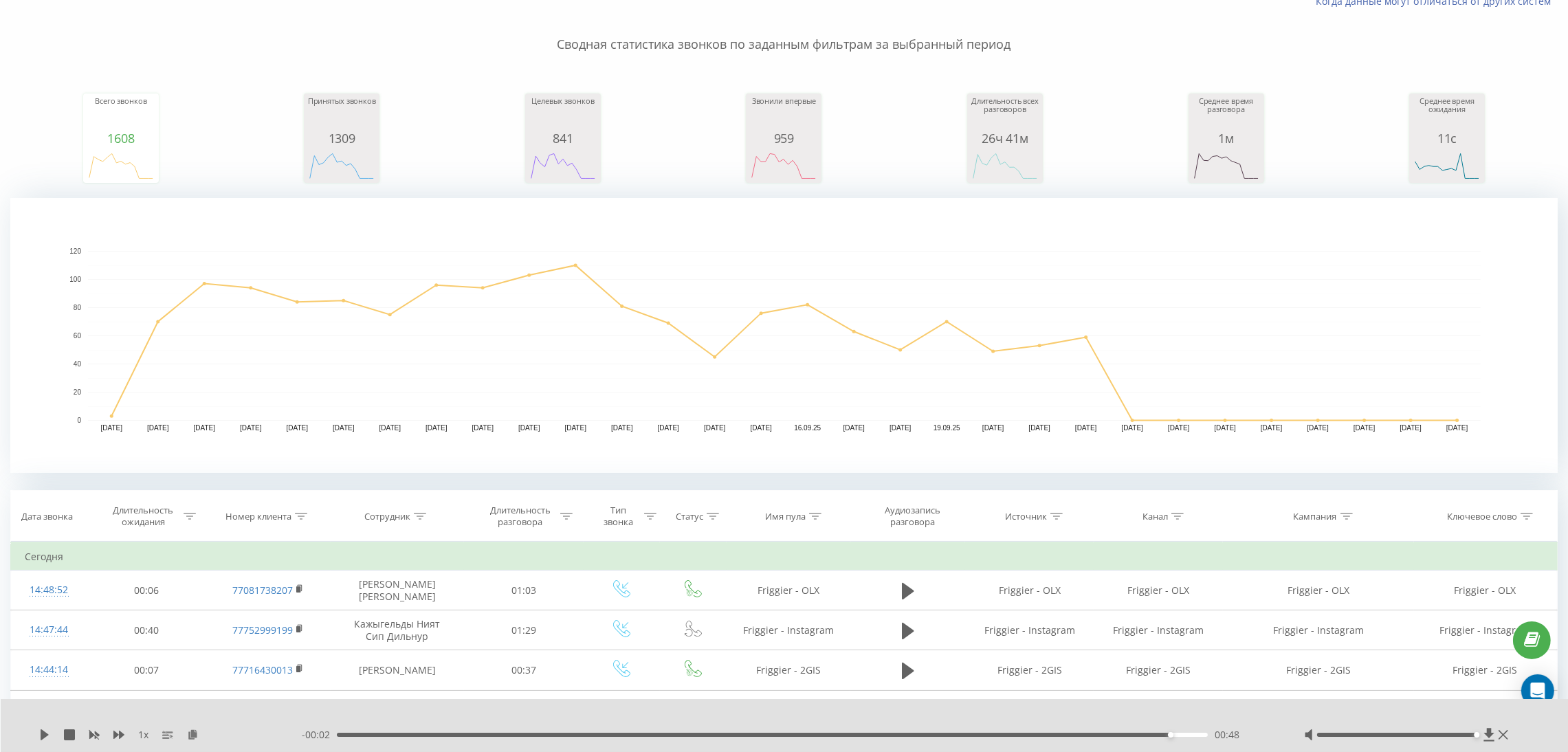
scroll to position [0, 0]
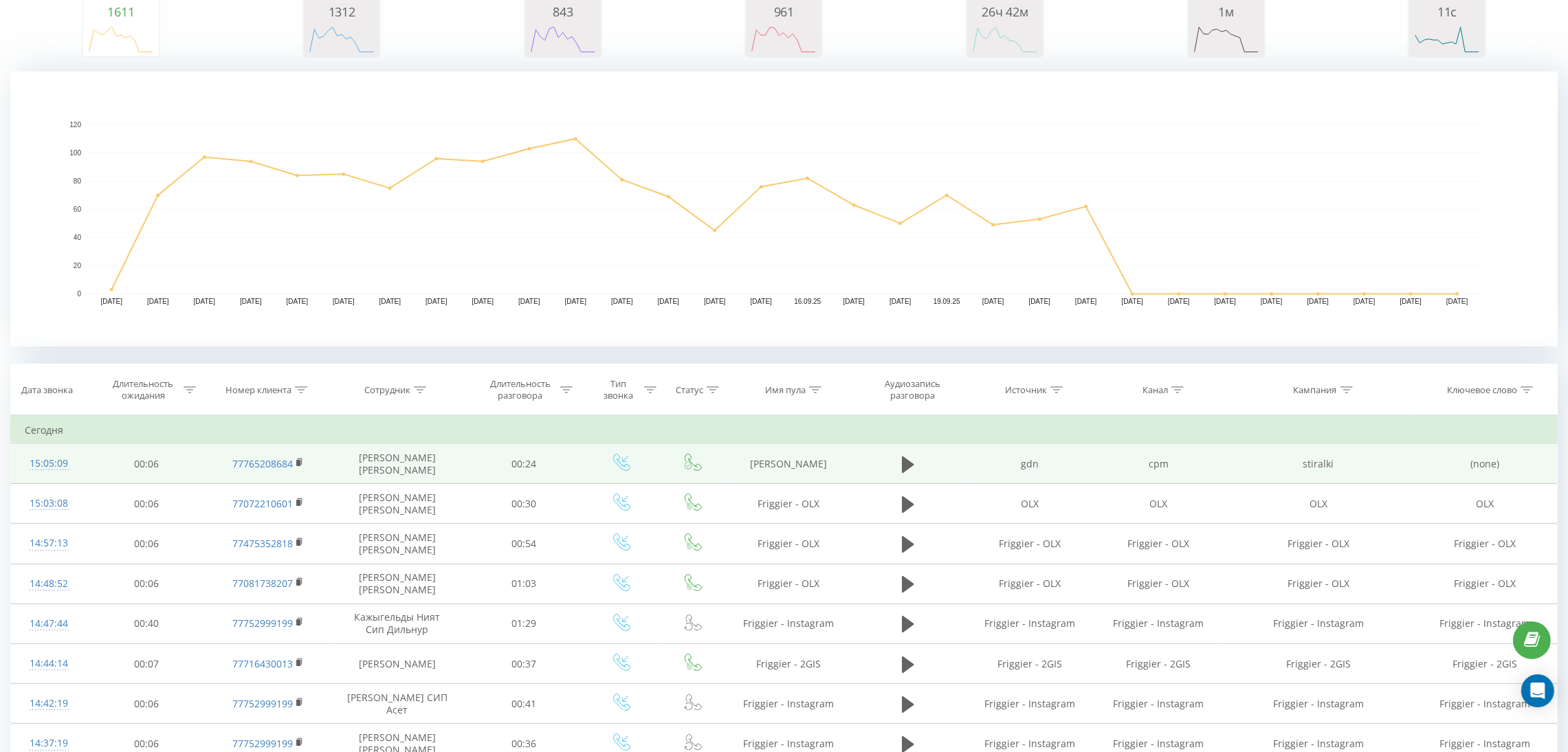
scroll to position [309, 0]
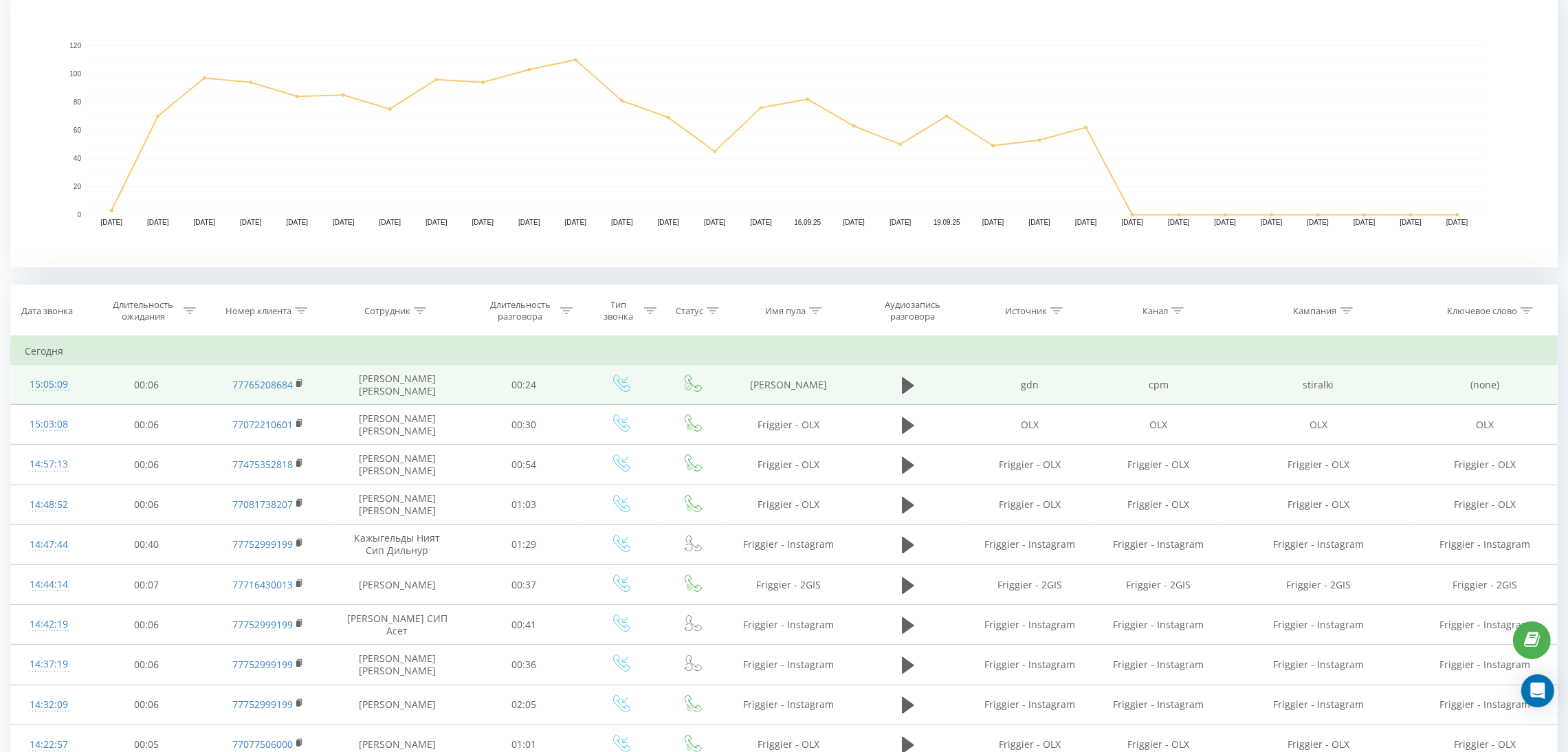
click at [381, 374] on td "[PERSON_NAME] [PERSON_NAME]" at bounding box center [397, 385] width 133 height 40
click at [379, 374] on td "[PERSON_NAME] [PERSON_NAME]" at bounding box center [397, 385] width 133 height 40
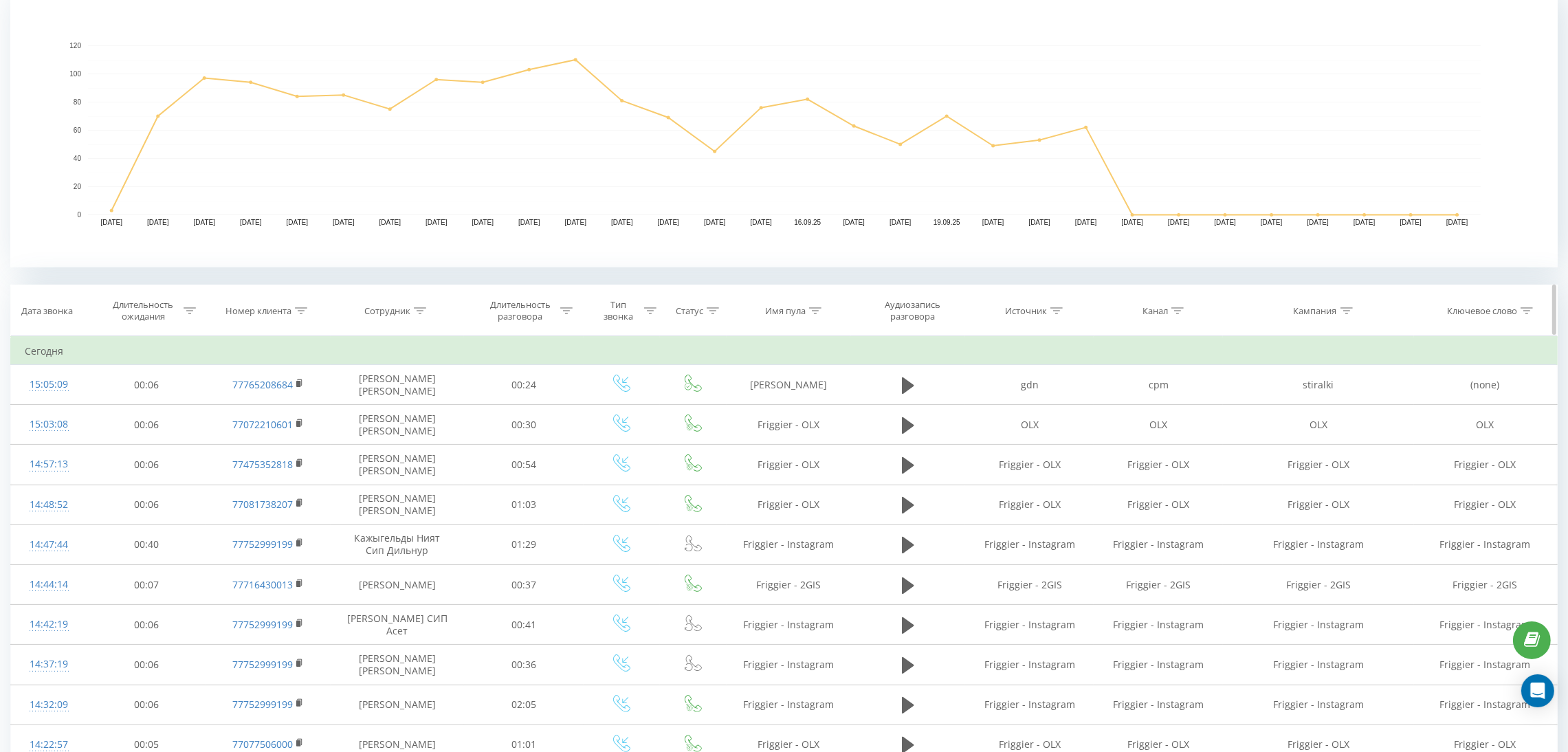
drag, startPoint x: 382, startPoint y: 374, endPoint x: 415, endPoint y: 310, distance: 72.0
click at [415, 310] on icon at bounding box center [420, 311] width 12 height 7
click at [408, 413] on input "text" at bounding box center [397, 409] width 121 height 24
click at [353, 441] on button "Отмена" at bounding box center [366, 436] width 59 height 17
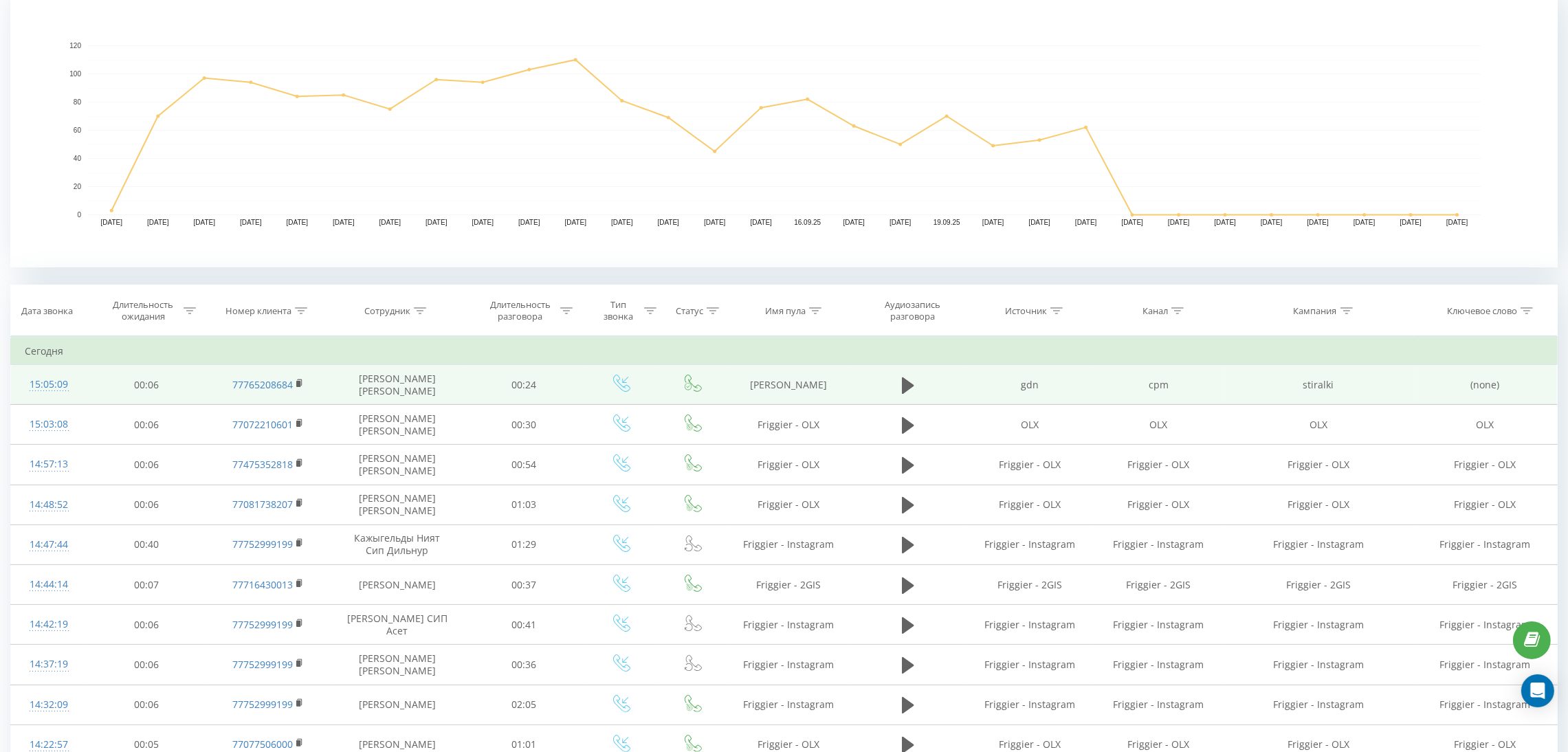
click at [404, 382] on td "[PERSON_NAME] [PERSON_NAME]" at bounding box center [397, 385] width 133 height 40
copy td "[PERSON_NAME] [PERSON_NAME]"
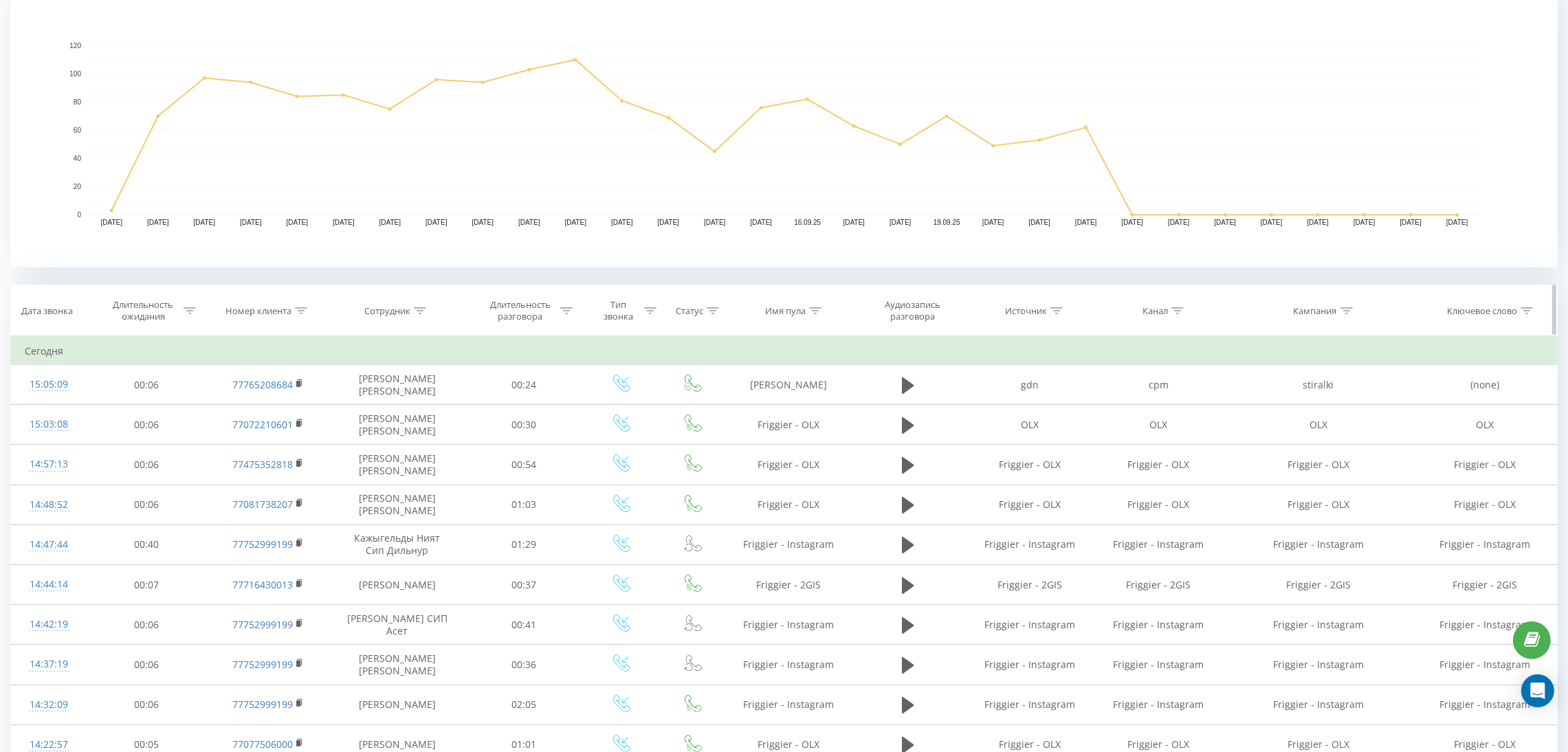
click at [427, 313] on icon at bounding box center [420, 311] width 12 height 7
click at [411, 405] on input "text" at bounding box center [397, 409] width 121 height 24
paste input "[PERSON_NAME] [PERSON_NAME]"
click button "OK" at bounding box center [427, 436] width 59 height 17
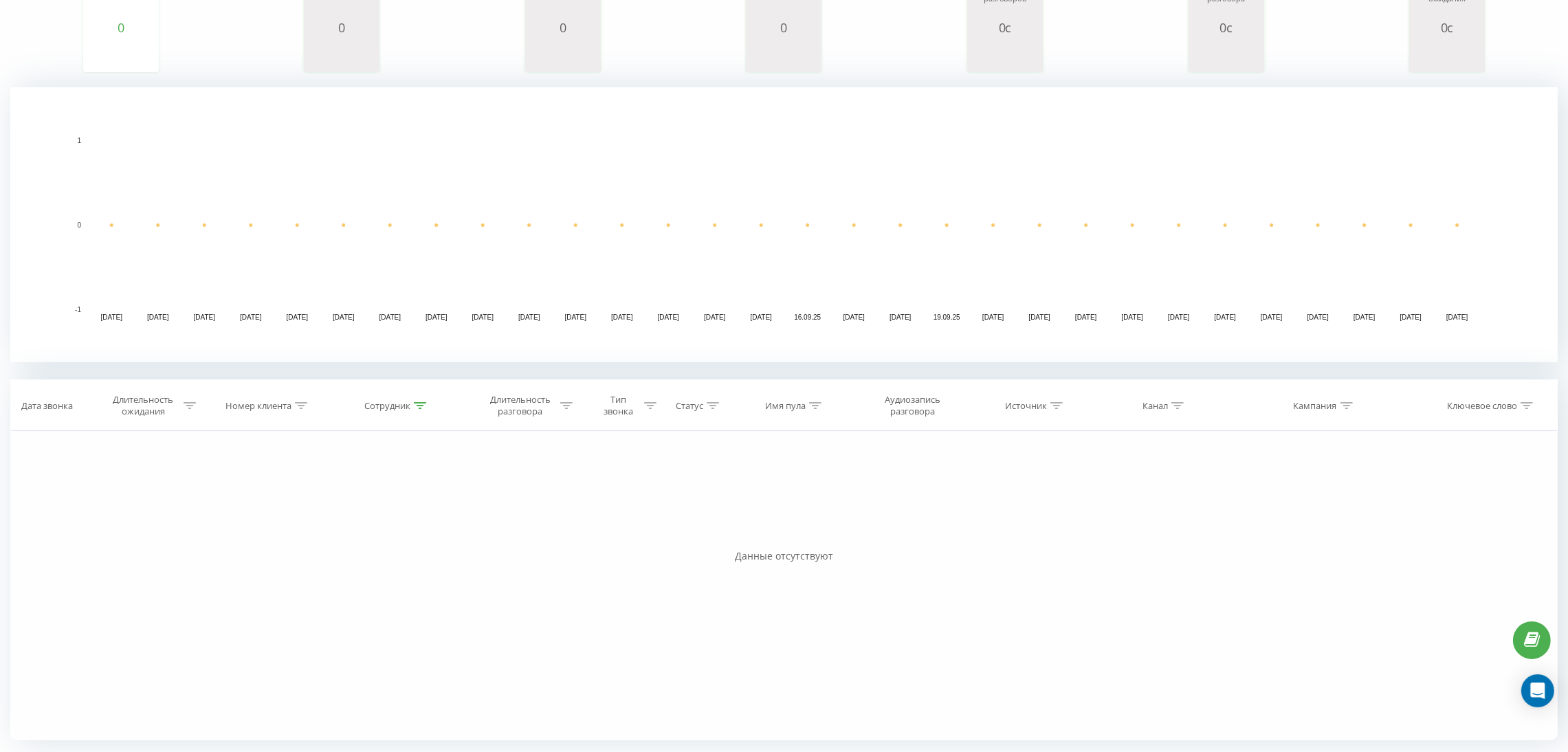
scroll to position [213, 0]
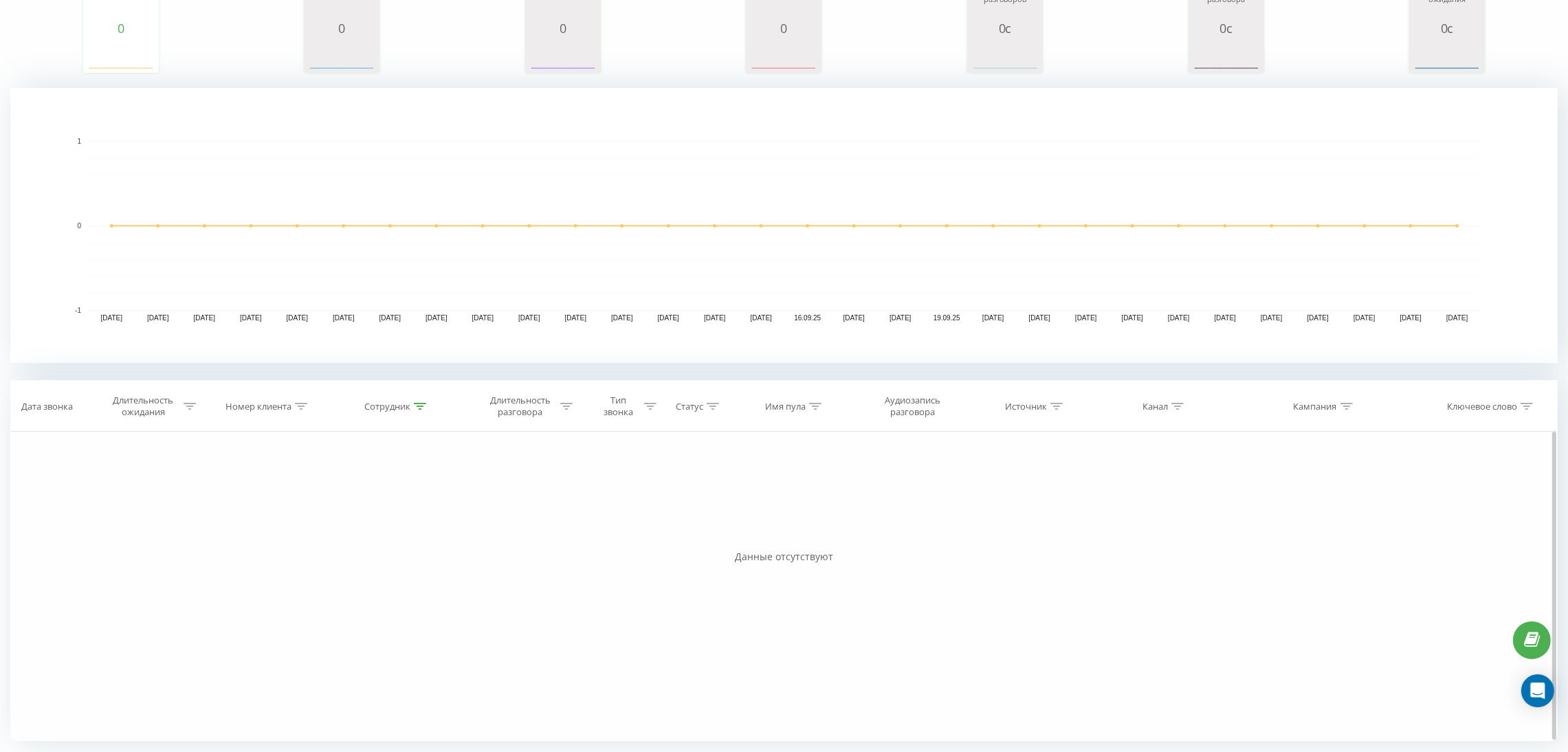
drag, startPoint x: 422, startPoint y: 405, endPoint x: 422, endPoint y: 439, distance: 34.0
click at [422, 405] on icon at bounding box center [420, 406] width 12 height 7
click at [451, 508] on input "[PERSON_NAME] [PERSON_NAME]" at bounding box center [397, 504] width 121 height 24
type input "[PERSON_NAME]"
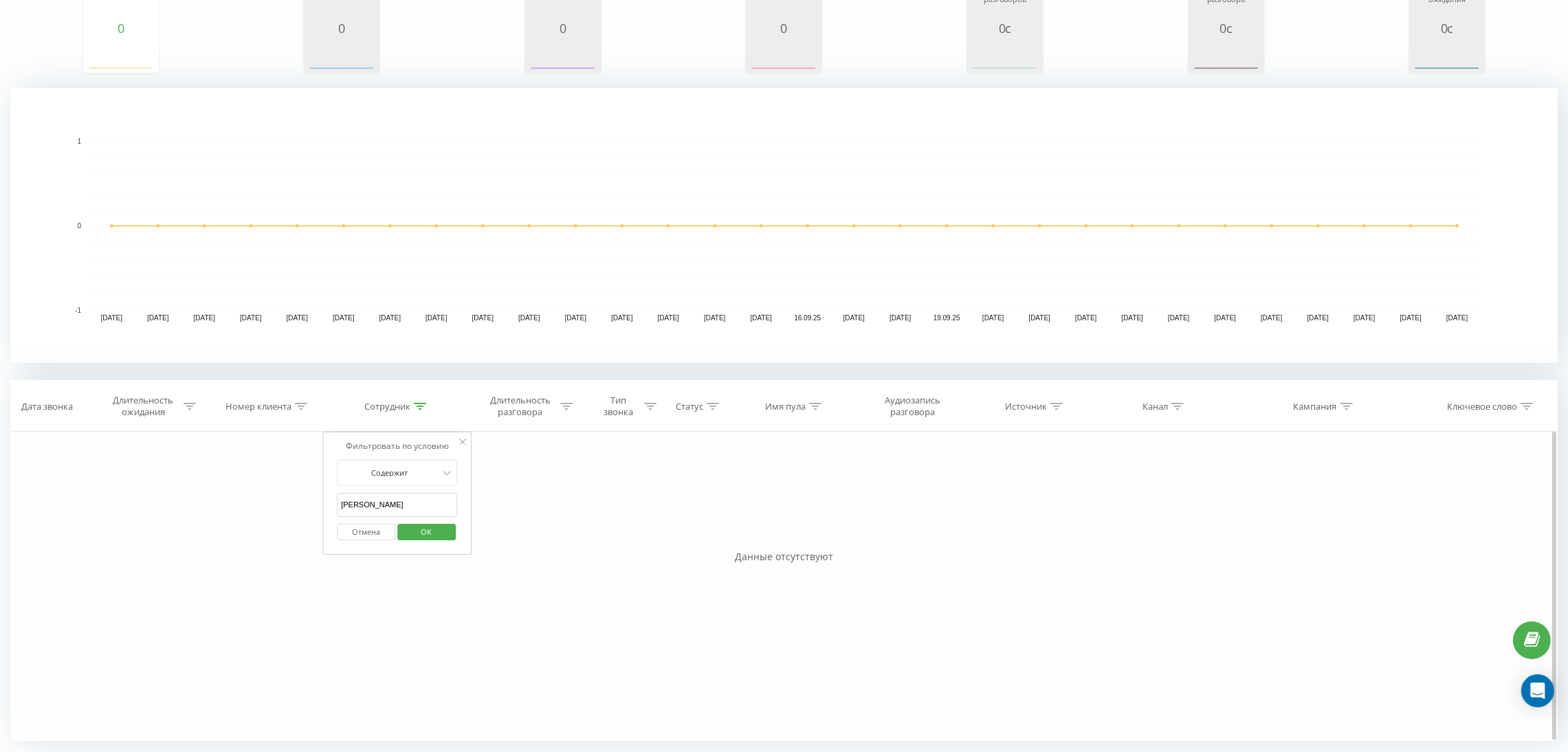
click button "OK" at bounding box center [427, 532] width 59 height 17
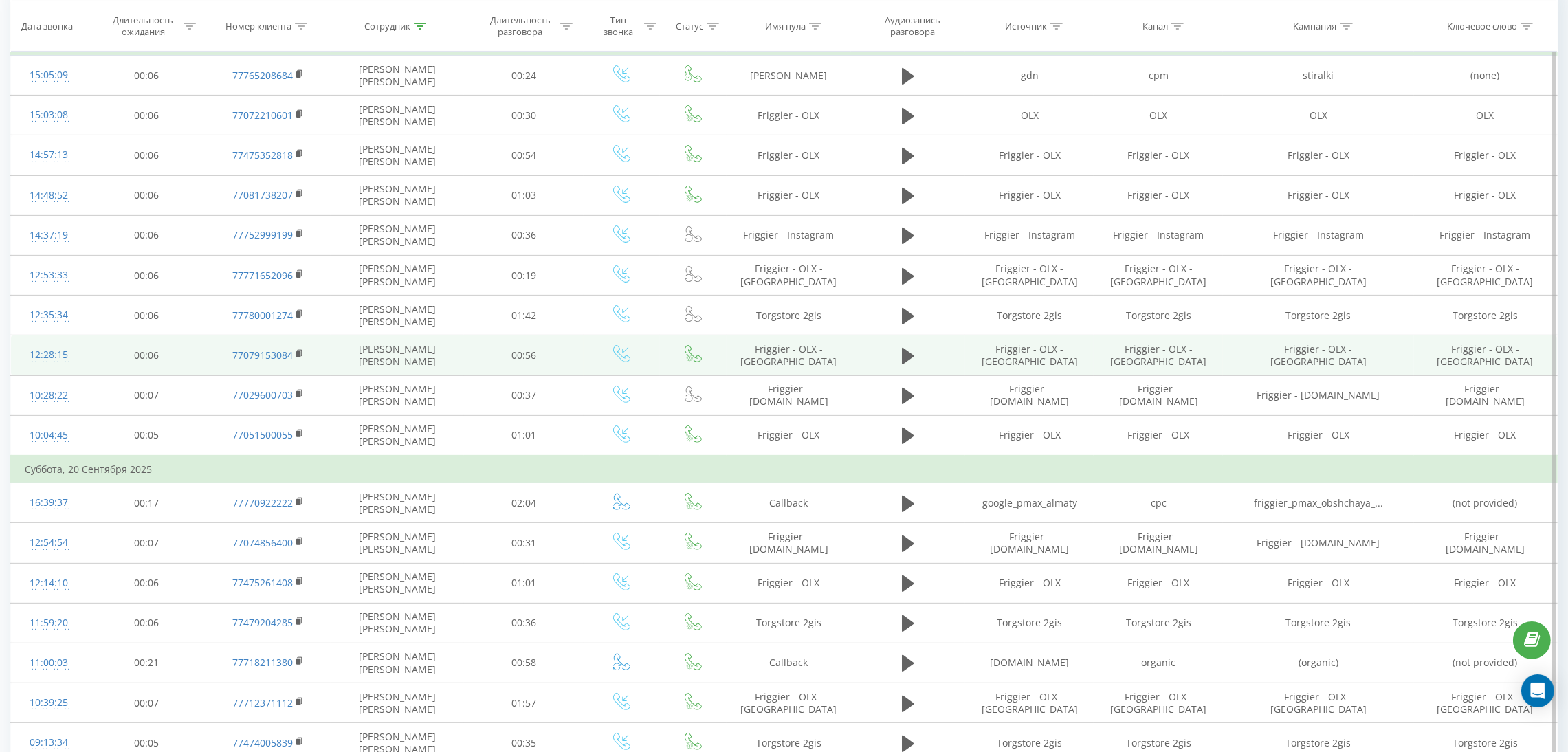
scroll to position [413, 0]
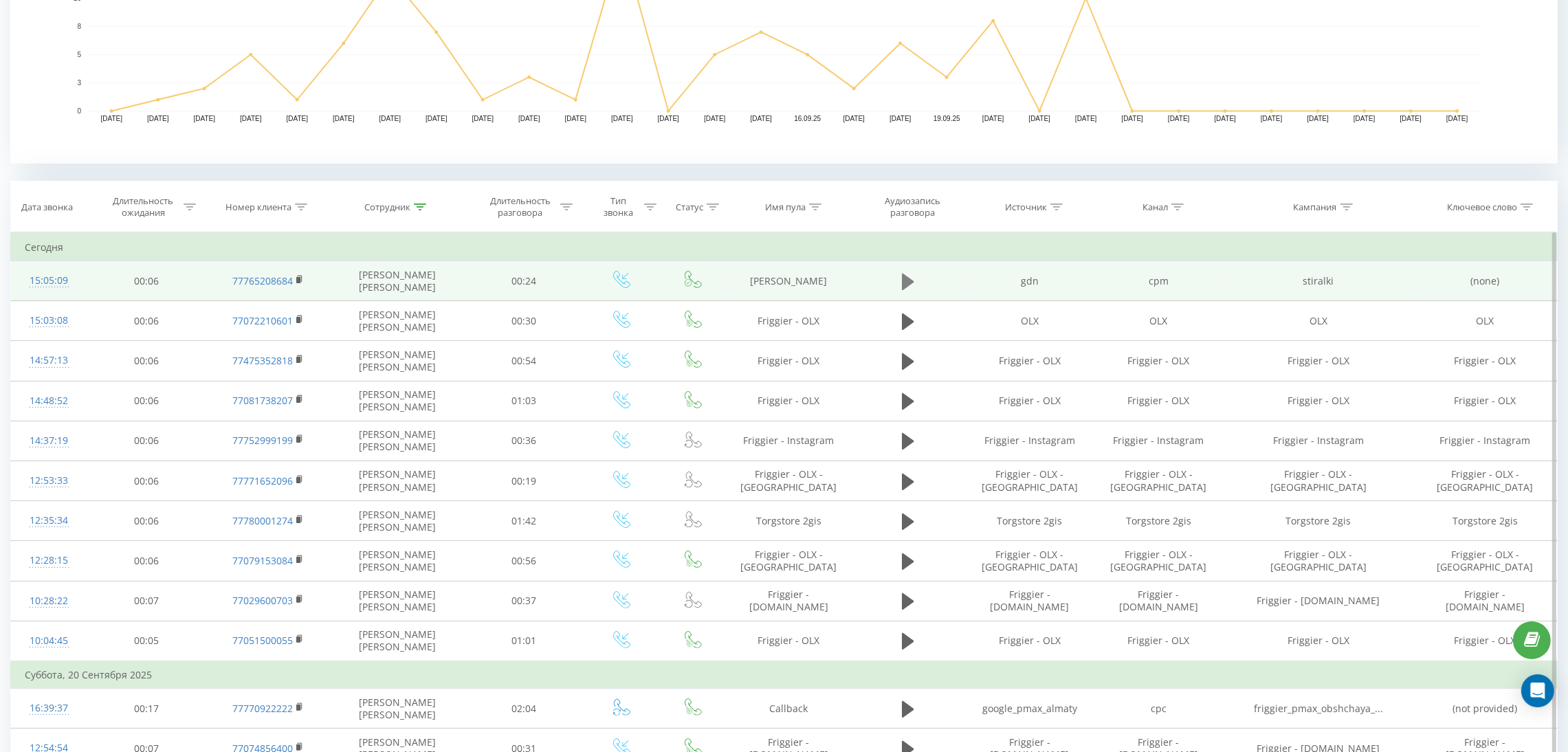
click at [905, 285] on icon at bounding box center [908, 281] width 12 height 16
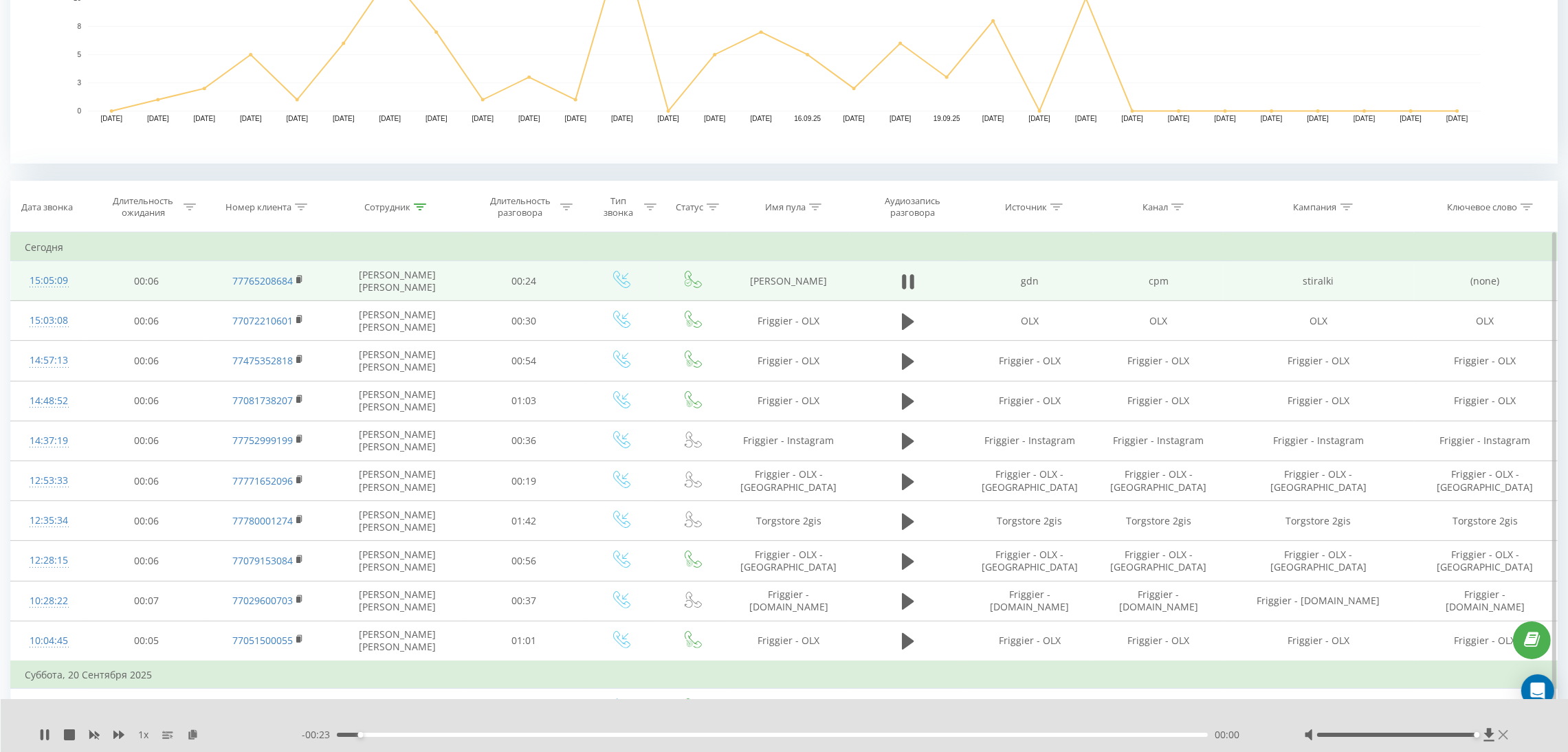
drag, startPoint x: 1406, startPoint y: 735, endPoint x: 1503, endPoint y: 735, distance: 97.0
click at [1503, 735] on div at bounding box center [1408, 735] width 208 height 14
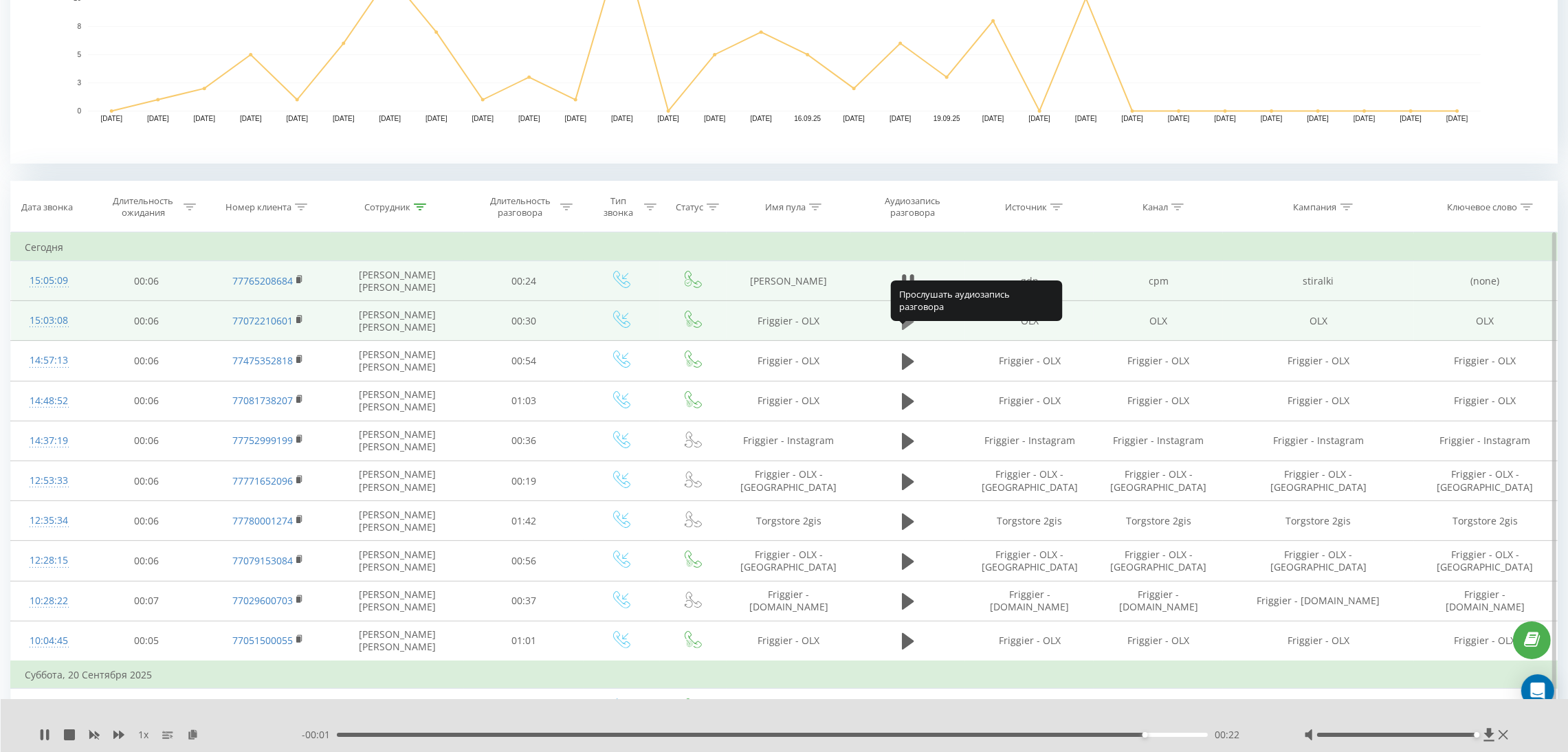
click at [906, 330] on icon at bounding box center [908, 322] width 12 height 16
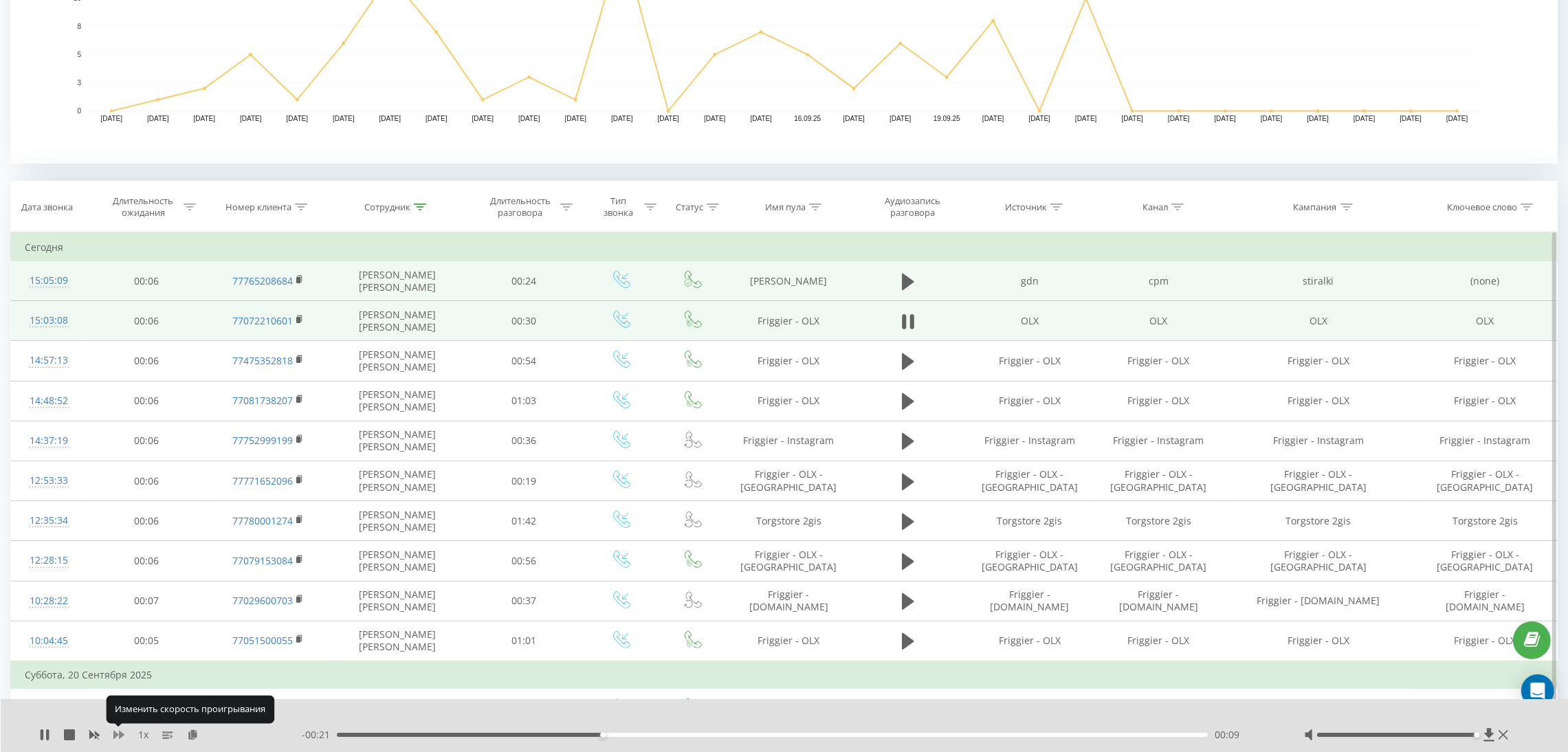
click at [116, 731] on icon at bounding box center [118, 735] width 11 height 11
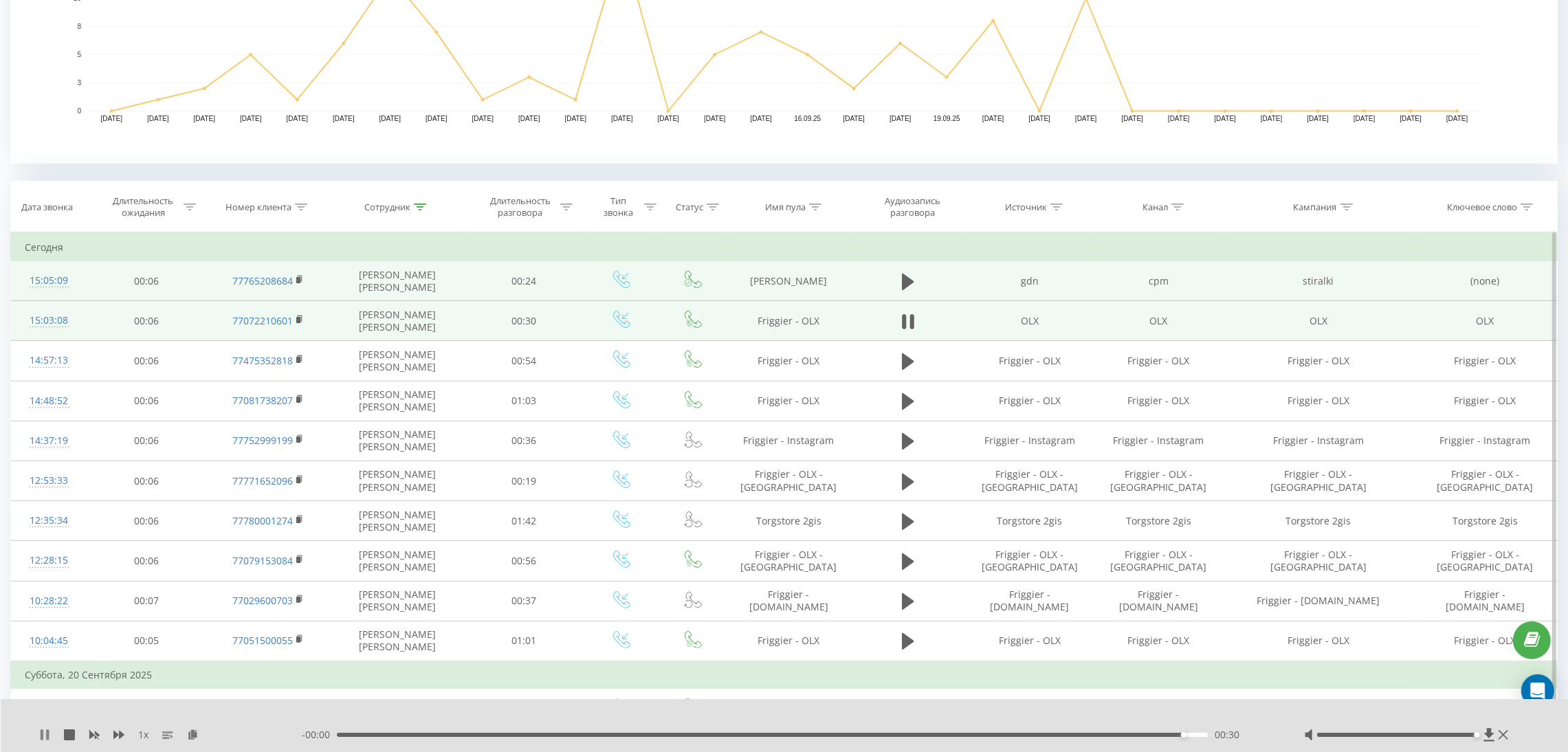
click at [39, 731] on icon at bounding box center [44, 735] width 11 height 11
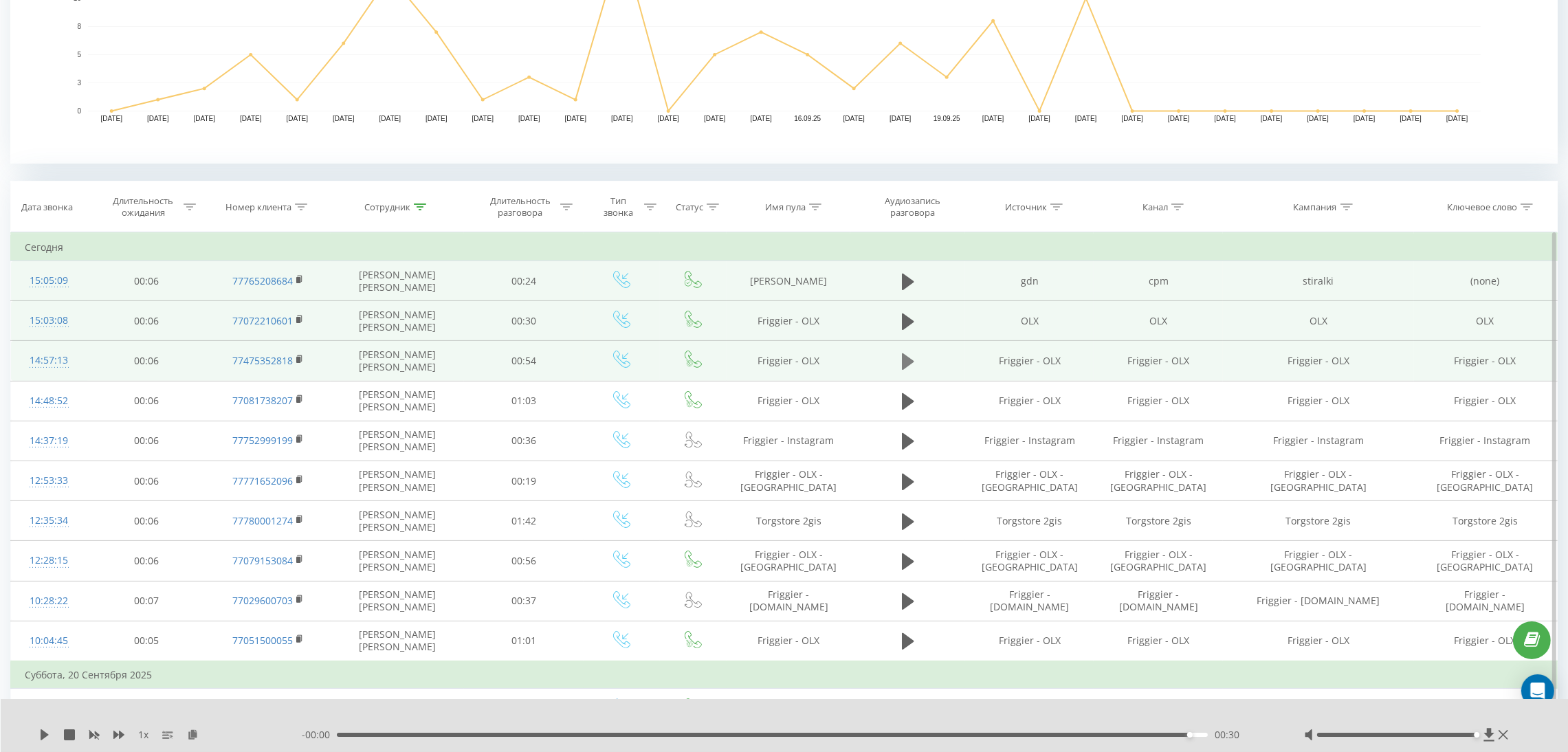
click at [905, 370] on icon at bounding box center [908, 361] width 12 height 16
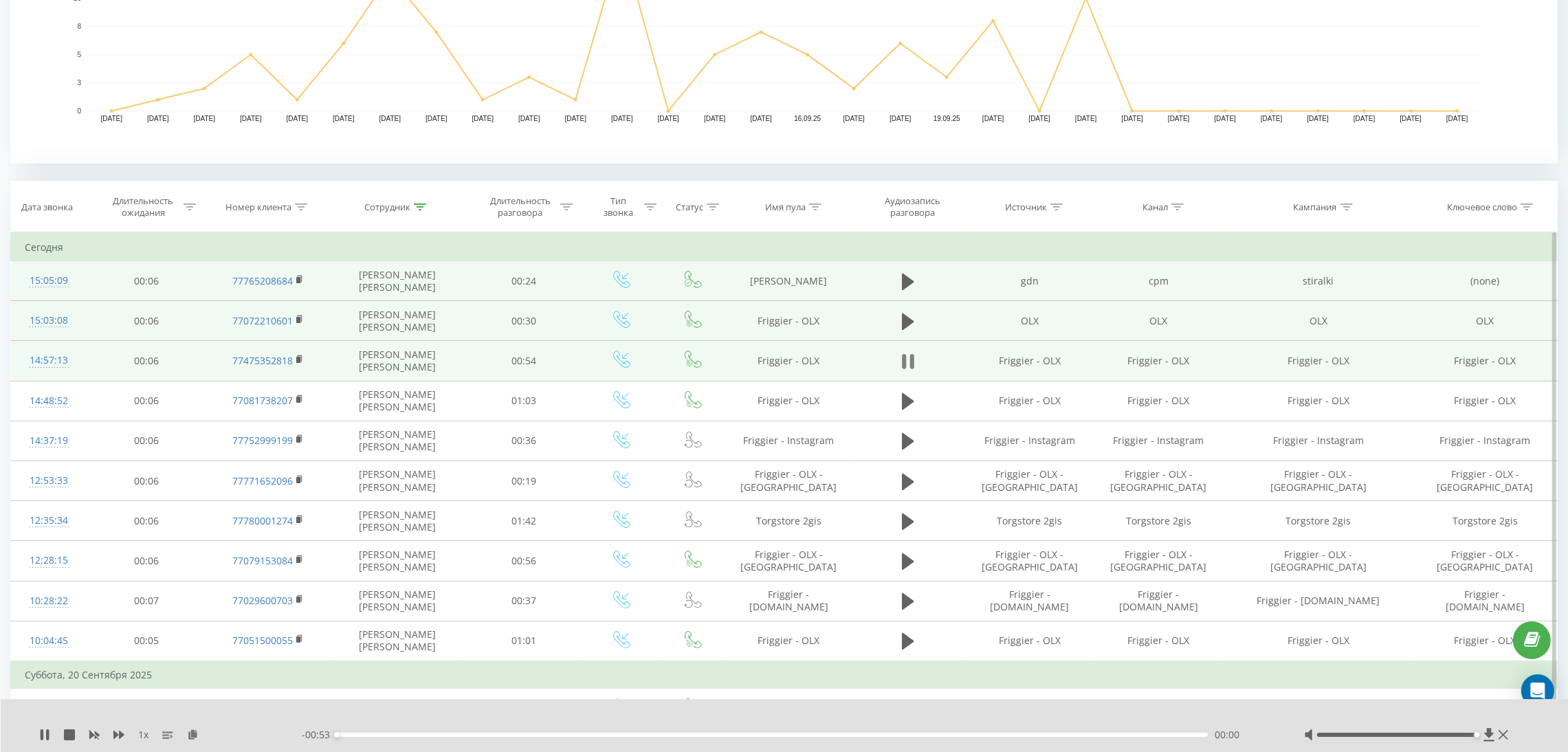
click at [909, 371] on icon at bounding box center [908, 362] width 12 height 20
click at [909, 370] on icon at bounding box center [908, 361] width 12 height 16
click at [380, 728] on div "- 00:36 00:17 00:17" at bounding box center [785, 735] width 968 height 14
click at [382, 735] on div "00:02" at bounding box center [772, 735] width 871 height 4
click at [348, 735] on div "00:03" at bounding box center [772, 735] width 871 height 4
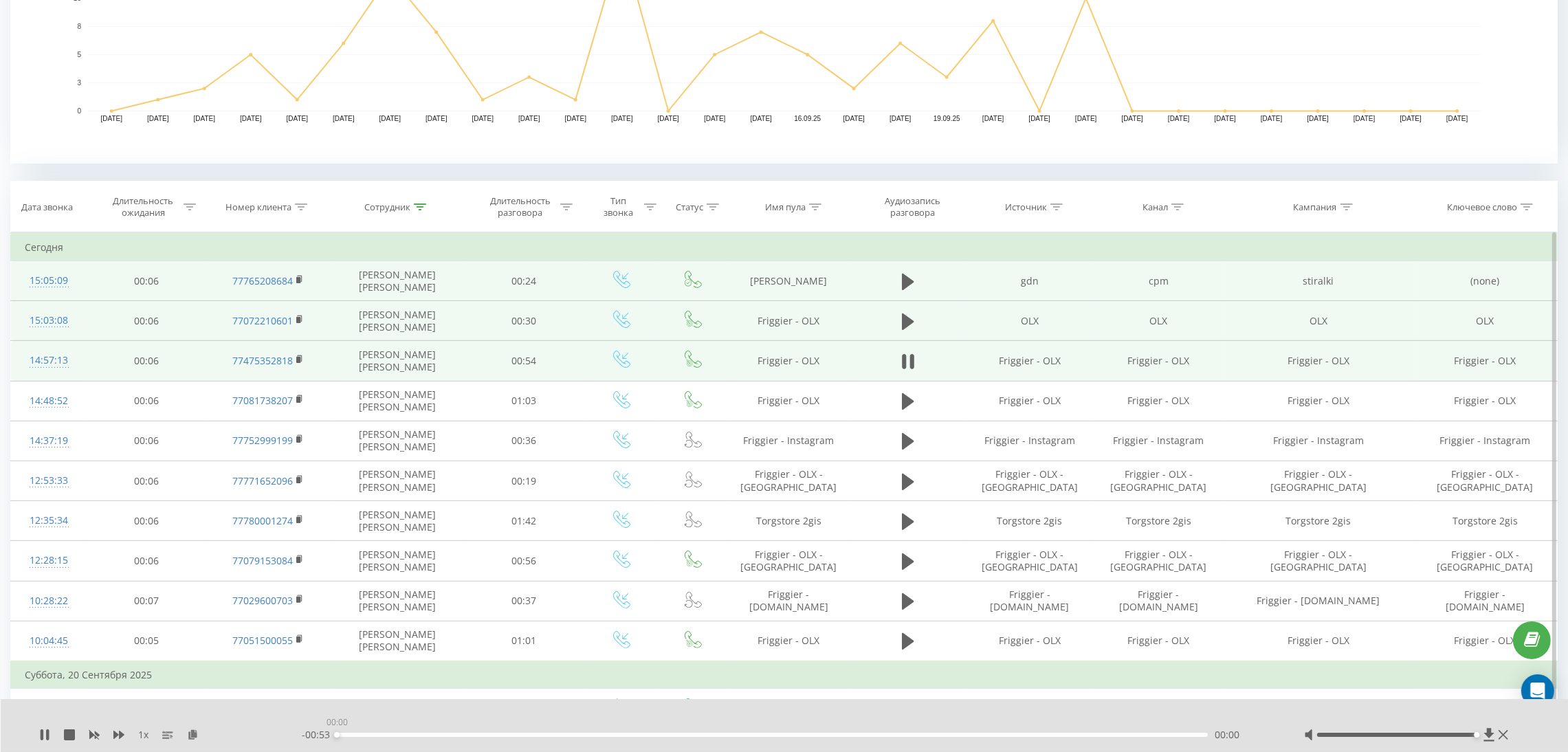
drag, startPoint x: 348, startPoint y: 735, endPoint x: 328, endPoint y: 735, distance: 20.0
click at [328, 735] on div "- 00:53 00:00 00:00" at bounding box center [785, 735] width 968 height 14
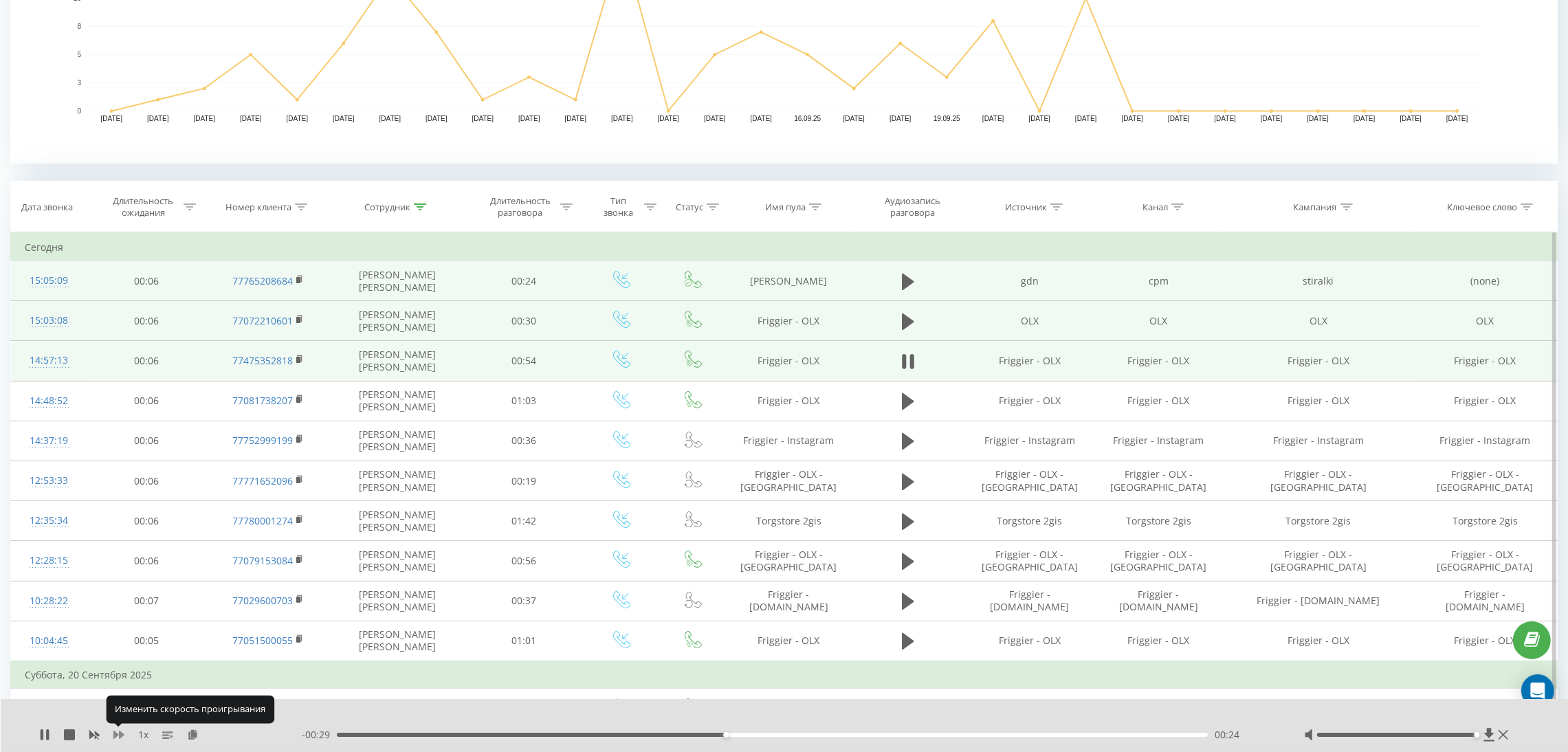
click at [118, 731] on icon at bounding box center [118, 735] width 11 height 11
click at [42, 731] on icon at bounding box center [42, 735] width 2 height 11
click at [42, 731] on icon at bounding box center [45, 735] width 8 height 11
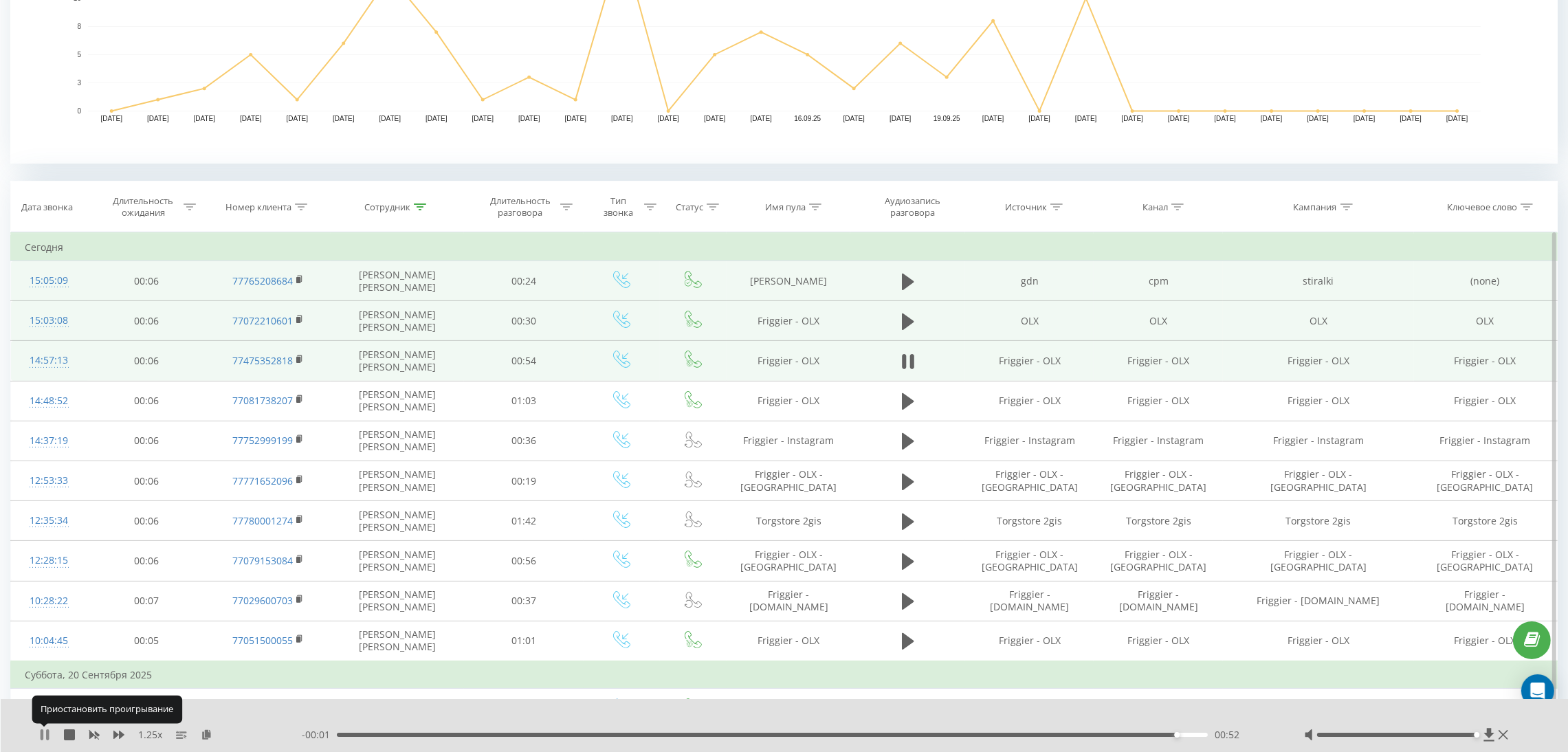
click at [41, 731] on icon at bounding box center [42, 735] width 2 height 11
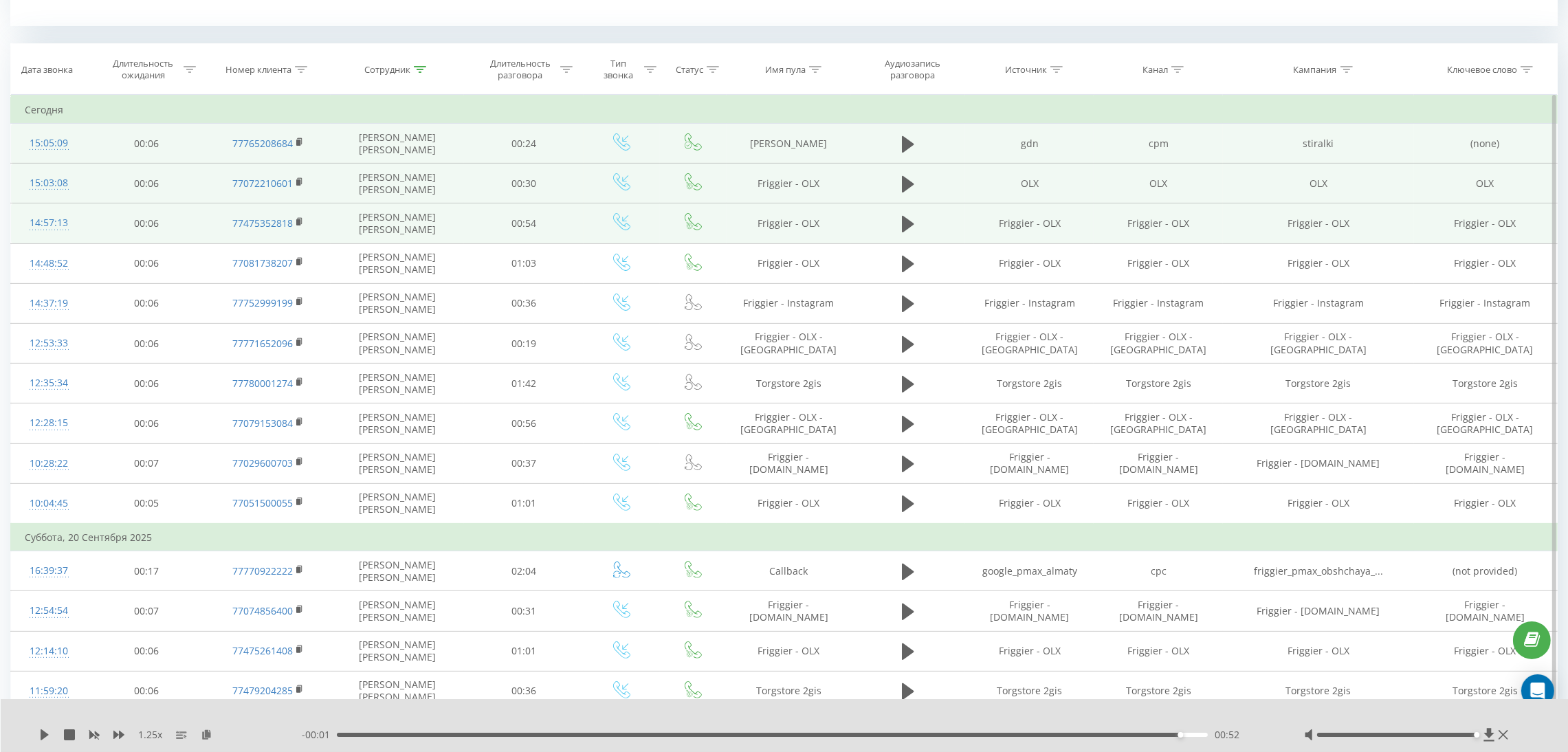
scroll to position [515, 0]
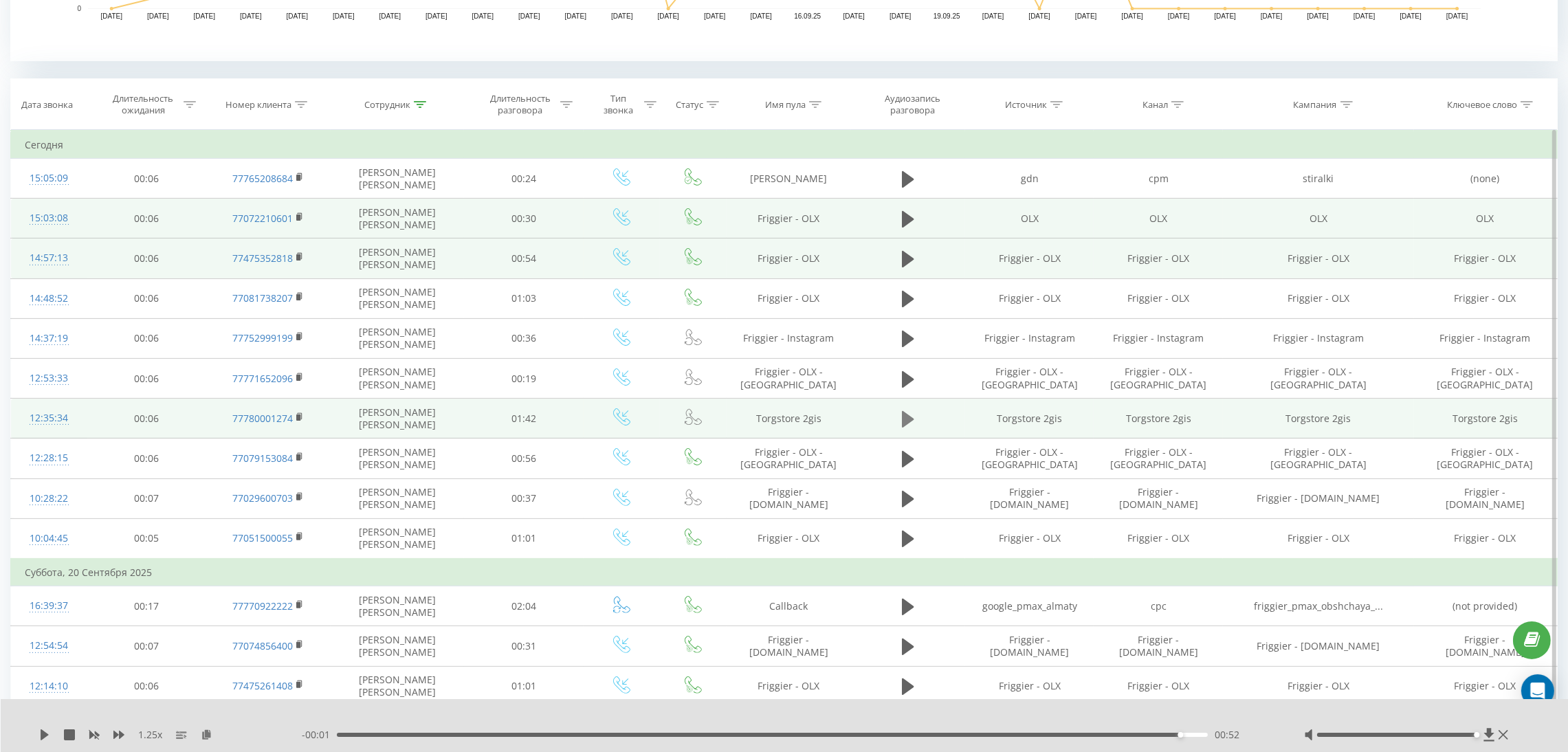
click at [903, 430] on button at bounding box center [908, 419] width 20 height 20
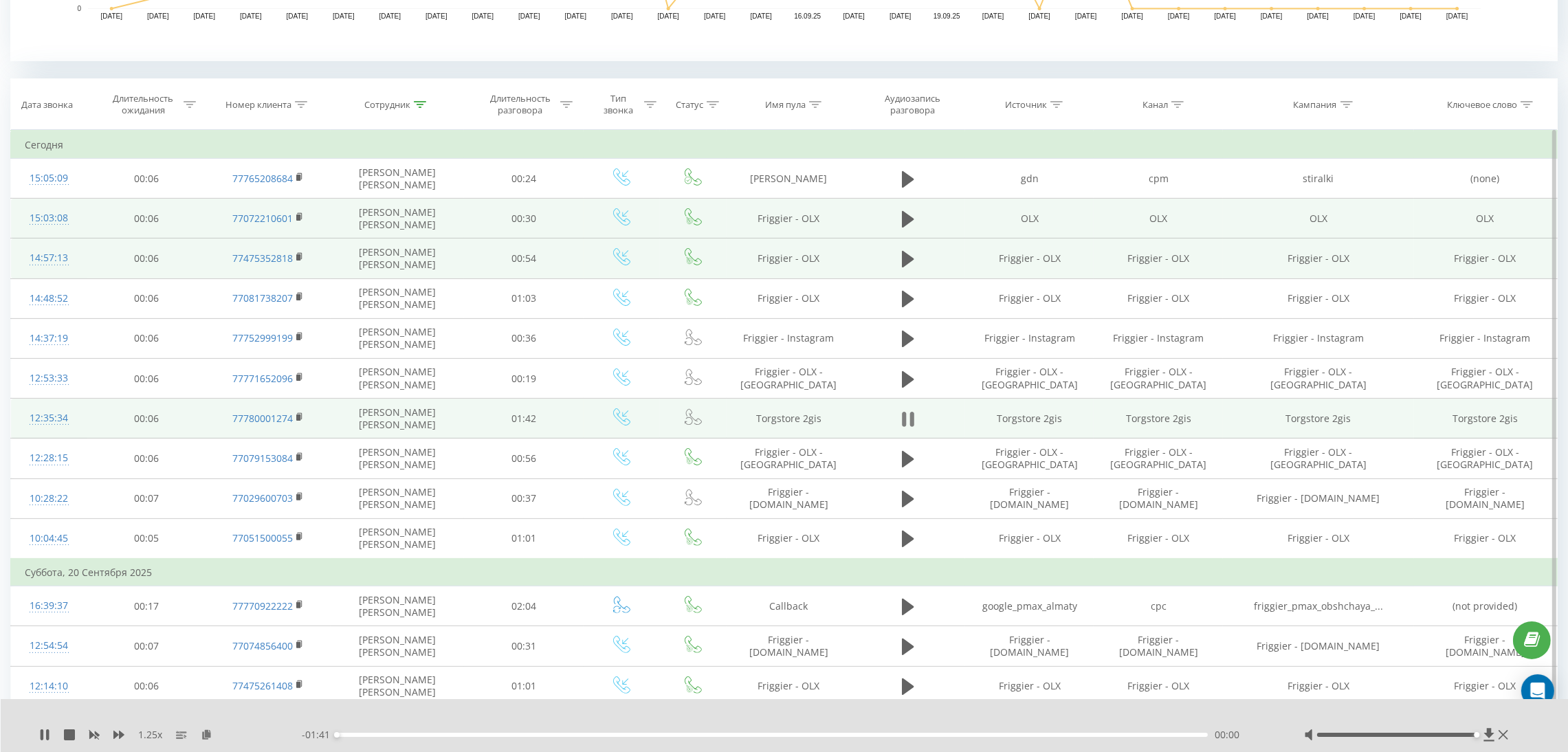
click at [909, 429] on icon at bounding box center [908, 419] width 12 height 20
